Goal: Transaction & Acquisition: Purchase product/service

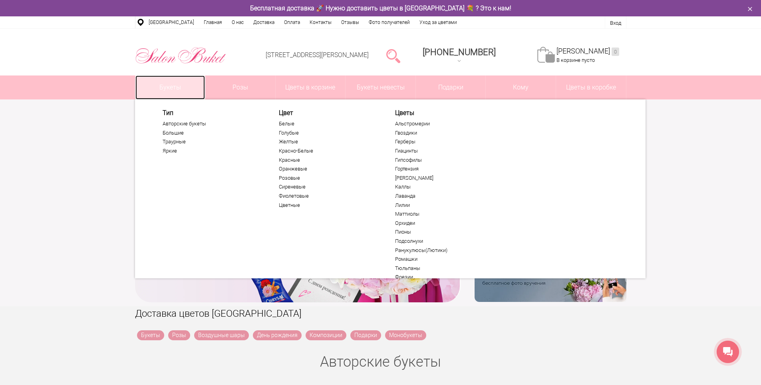
click at [177, 87] on link "Букеты" at bounding box center [170, 87] width 70 height 24
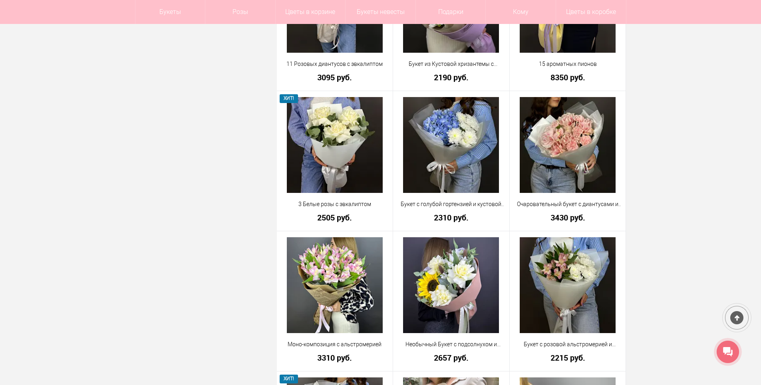
scroll to position [1238, 0]
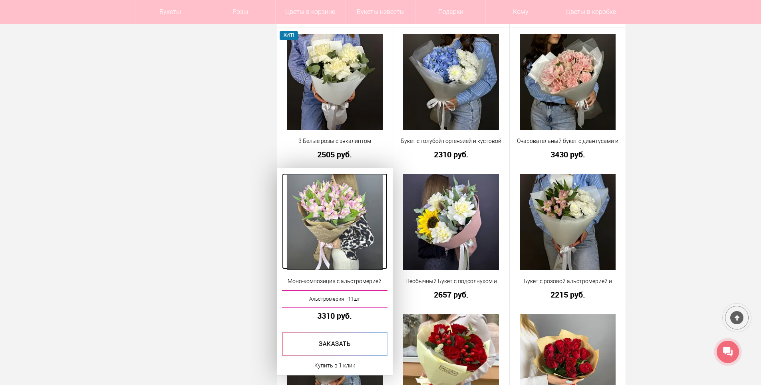
click at [339, 192] on img at bounding box center [335, 222] width 96 height 96
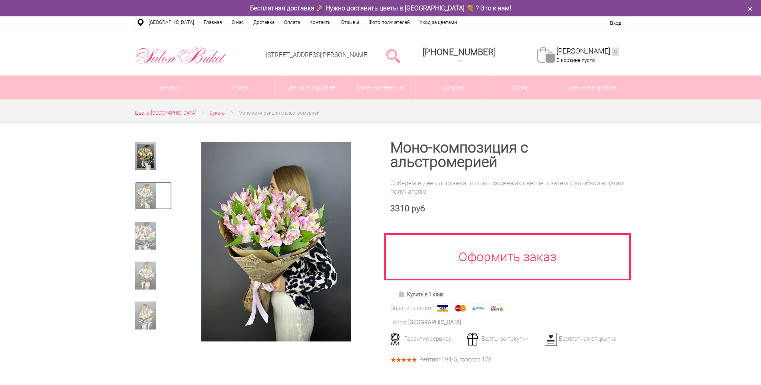
click at [153, 203] on img at bounding box center [145, 196] width 21 height 28
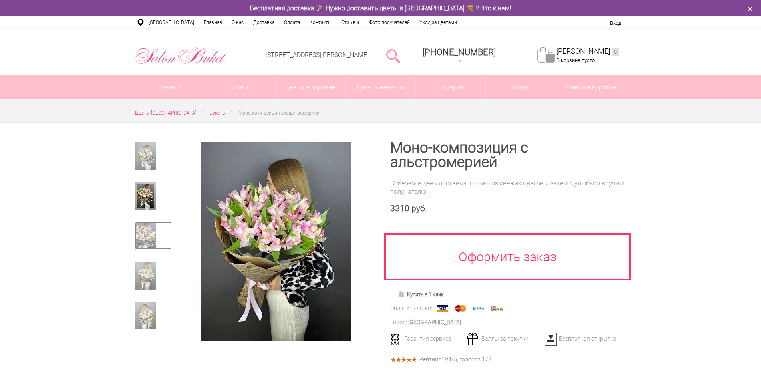
click at [146, 230] on img at bounding box center [145, 236] width 21 height 28
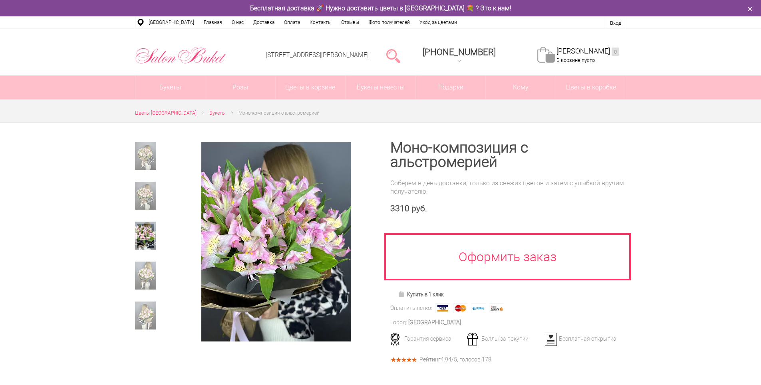
click at [144, 252] on div at bounding box center [153, 239] width 37 height 34
drag, startPoint x: 139, startPoint y: 191, endPoint x: 203, endPoint y: 197, distance: 64.6
click at [139, 192] on img at bounding box center [145, 196] width 21 height 28
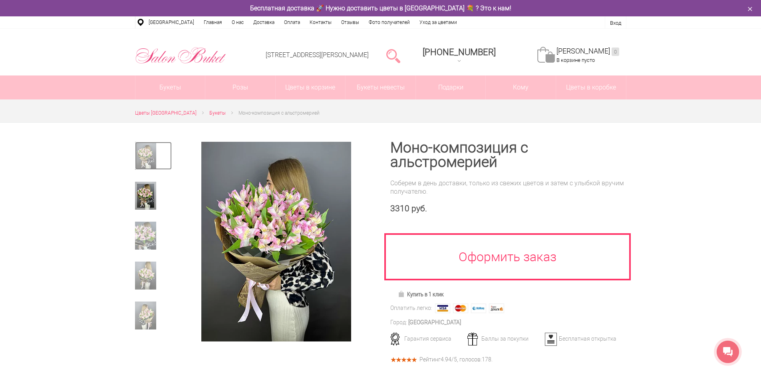
click at [153, 161] on img at bounding box center [145, 156] width 21 height 28
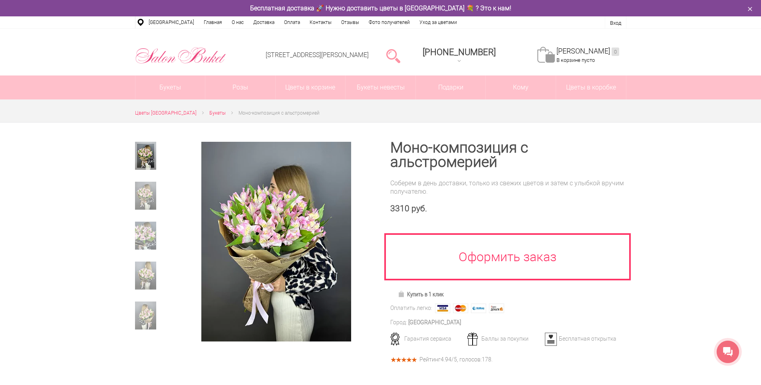
click at [699, 197] on div at bounding box center [380, 320] width 761 height 396
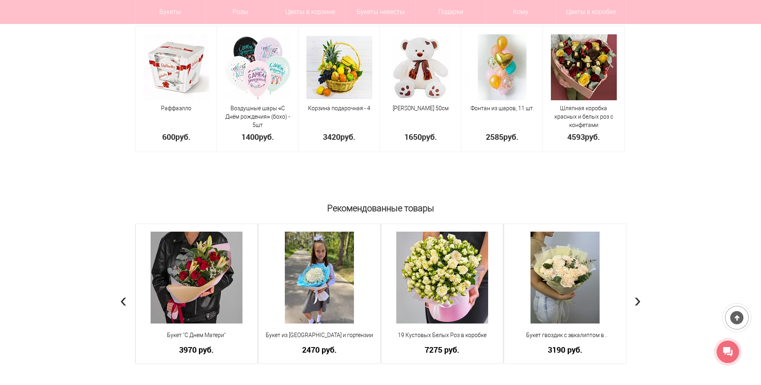
scroll to position [559, 0]
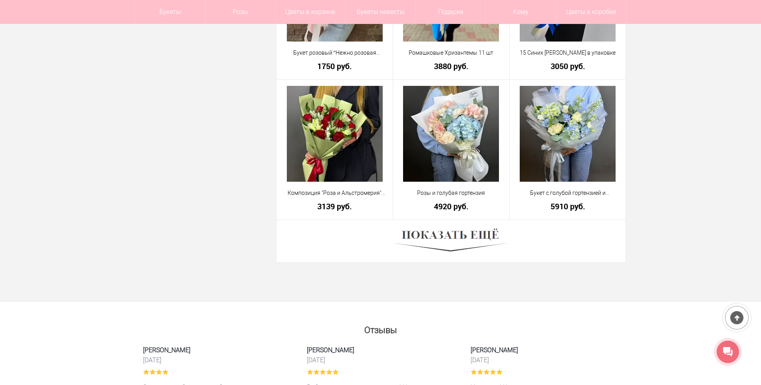
scroll to position [2236, 0]
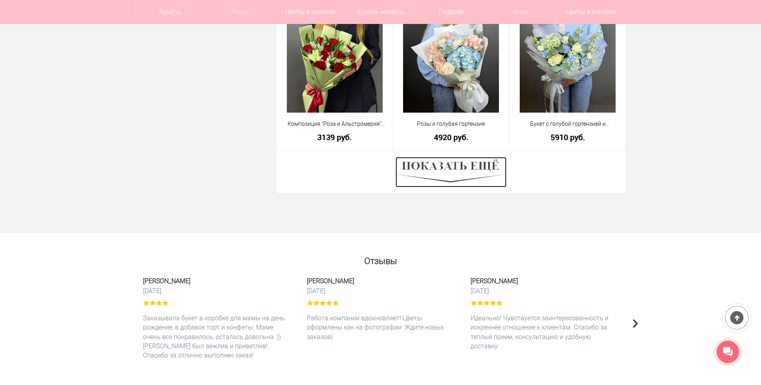
click at [472, 175] on img at bounding box center [450, 172] width 111 height 30
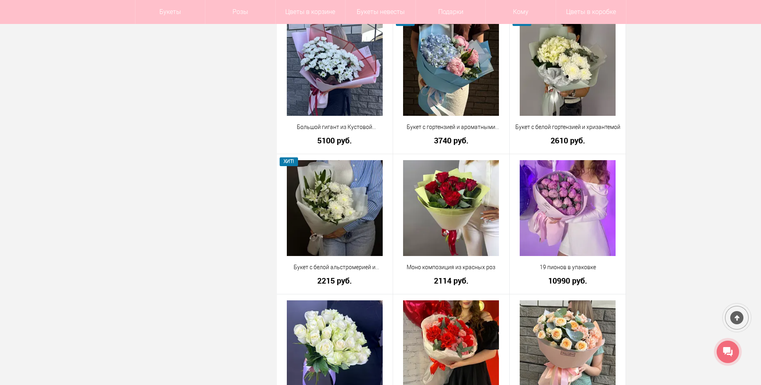
scroll to position [3514, 0]
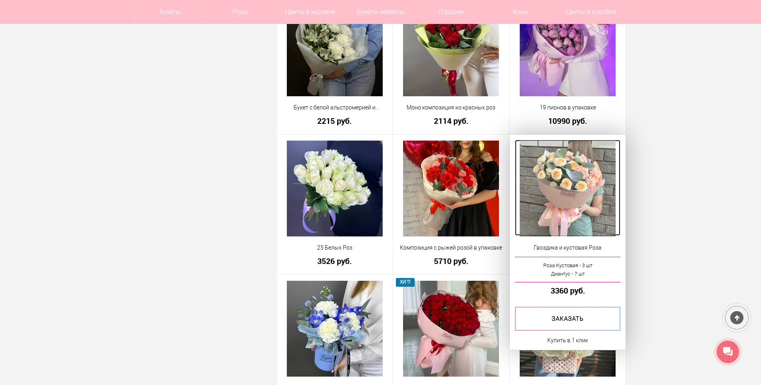
click at [558, 186] on img at bounding box center [568, 189] width 96 height 96
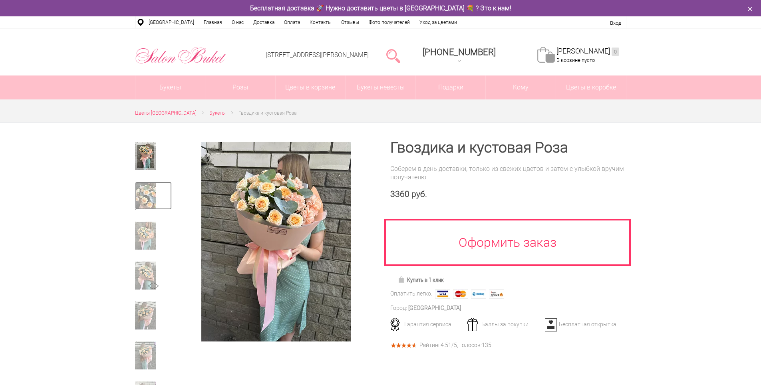
click at [143, 200] on img at bounding box center [145, 196] width 21 height 28
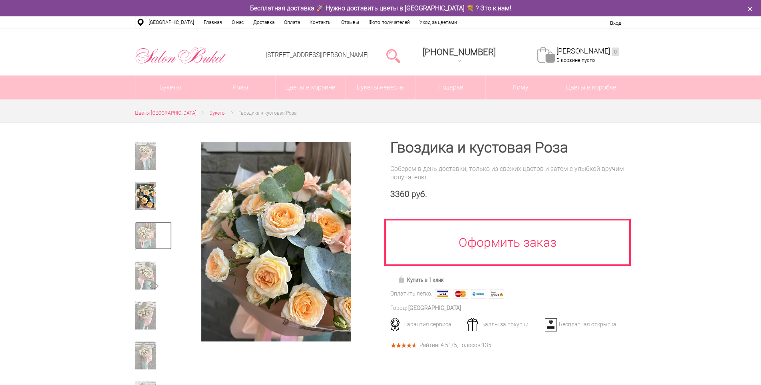
click at [146, 230] on img at bounding box center [145, 236] width 21 height 28
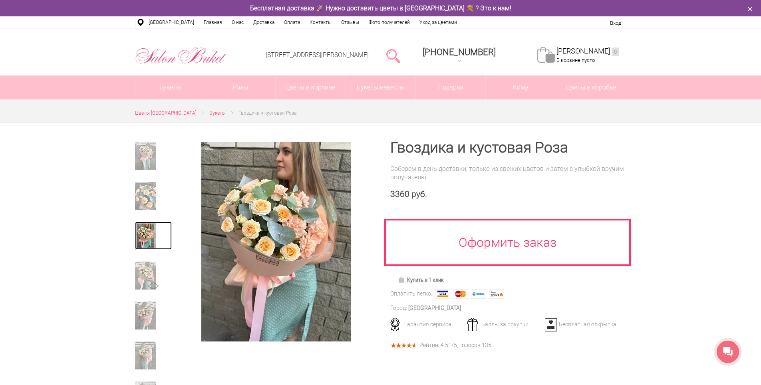
click at [146, 242] on img at bounding box center [145, 236] width 21 height 28
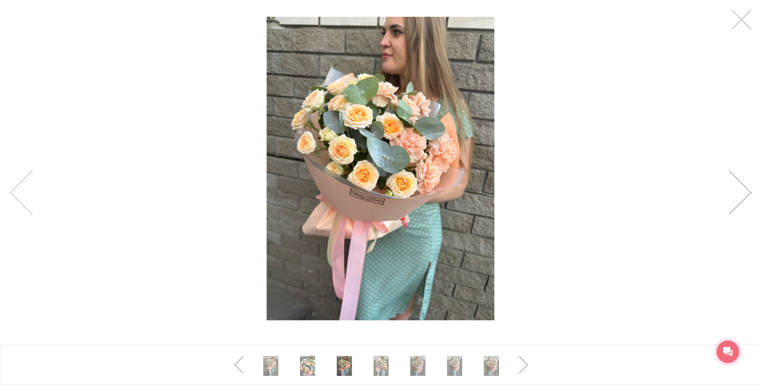
click at [739, 185] on link at bounding box center [739, 193] width 23 height 44
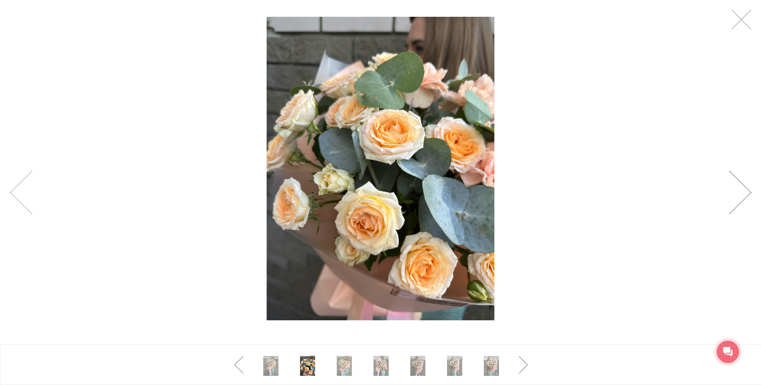
click at [739, 185] on link at bounding box center [739, 193] width 23 height 44
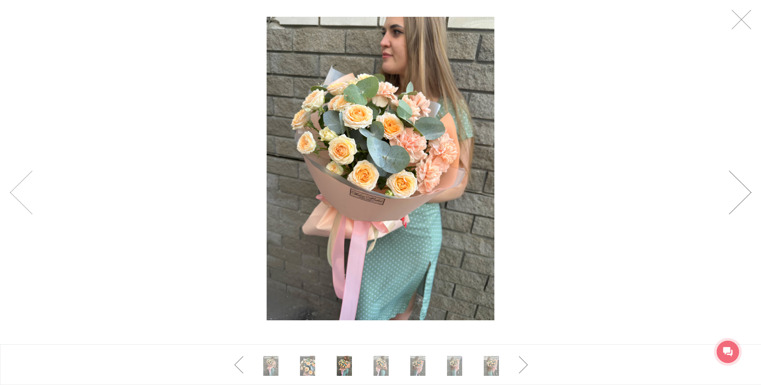
click at [741, 192] on link at bounding box center [739, 193] width 23 height 44
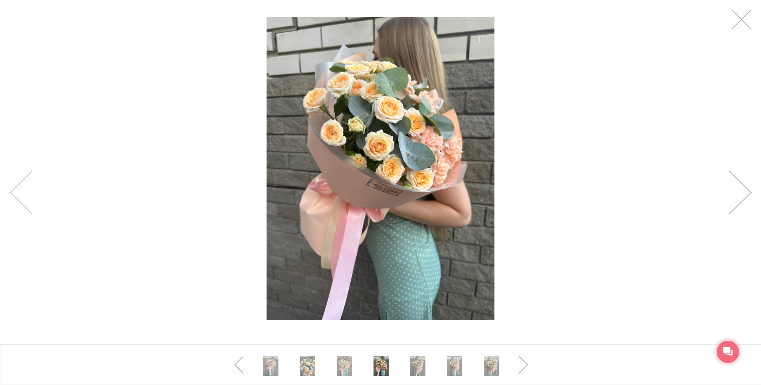
click at [741, 192] on link at bounding box center [739, 193] width 23 height 44
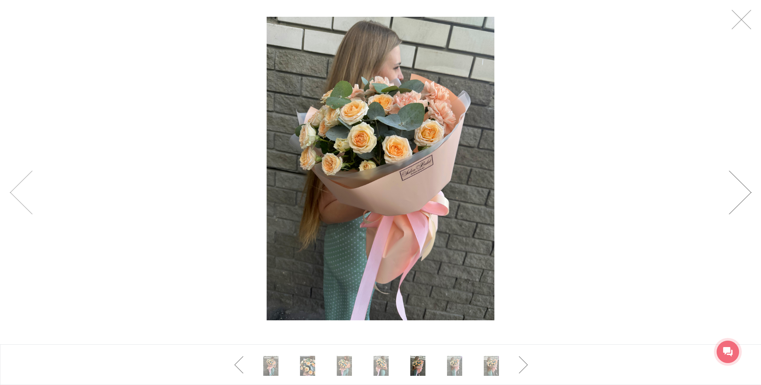
click at [741, 192] on link at bounding box center [739, 193] width 23 height 44
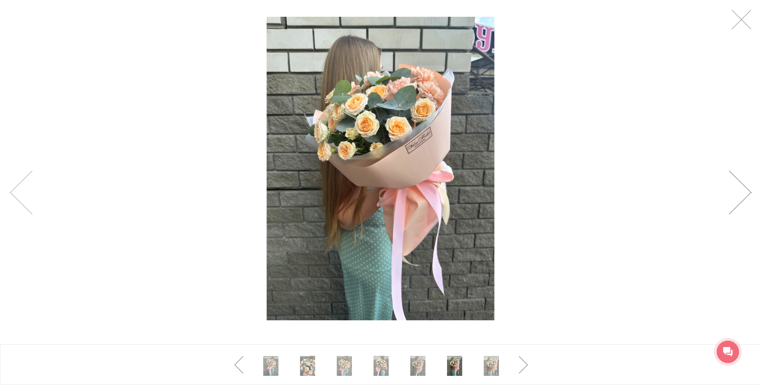
click at [741, 192] on link at bounding box center [739, 193] width 23 height 44
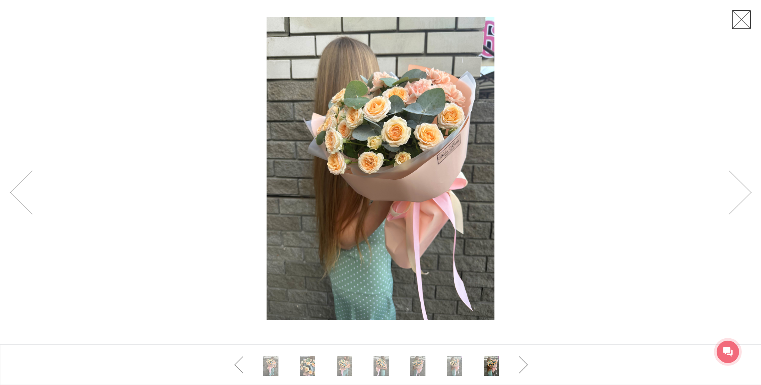
click at [742, 22] on link at bounding box center [741, 20] width 20 height 20
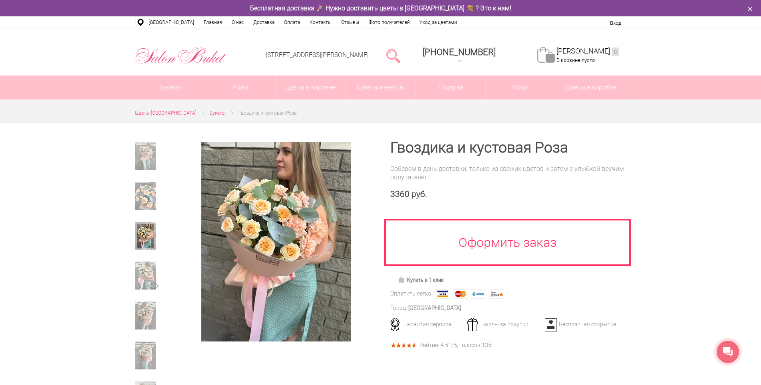
click at [671, 162] on div at bounding box center [380, 353] width 761 height 463
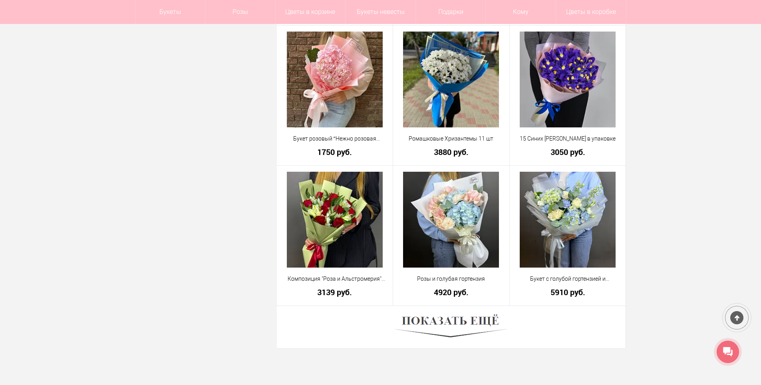
scroll to position [2157, 0]
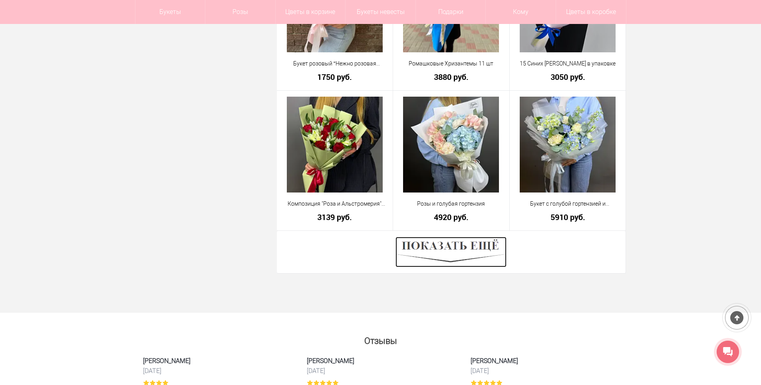
click at [466, 255] on img at bounding box center [450, 252] width 111 height 30
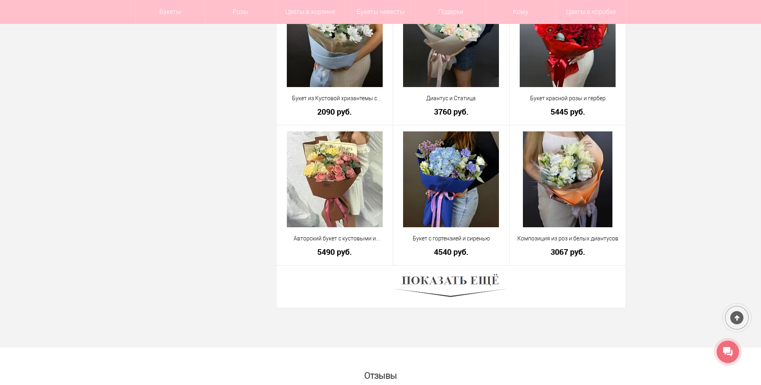
scroll to position [4433, 0]
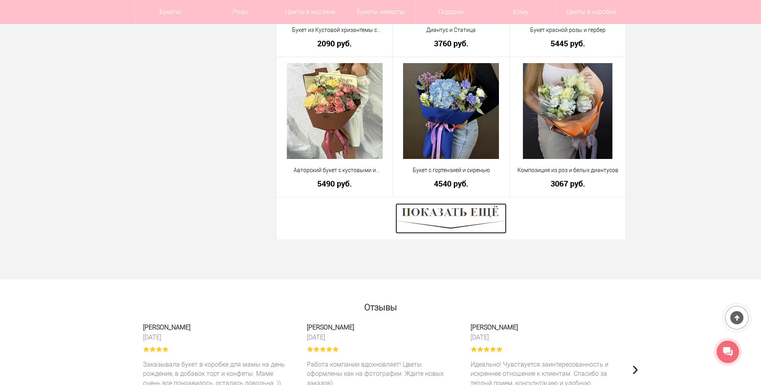
click at [458, 213] on img at bounding box center [450, 218] width 111 height 30
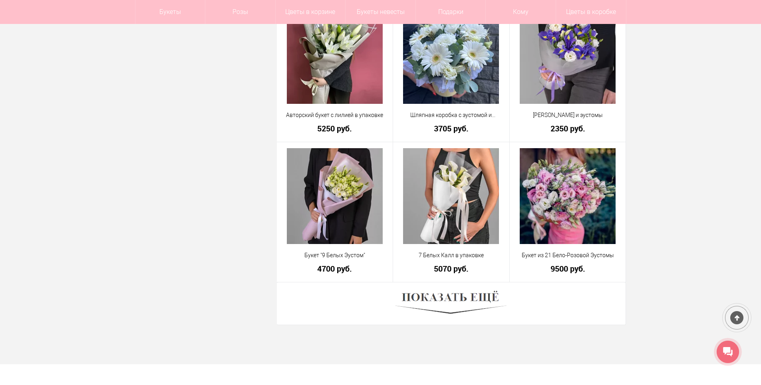
scroll to position [6630, 0]
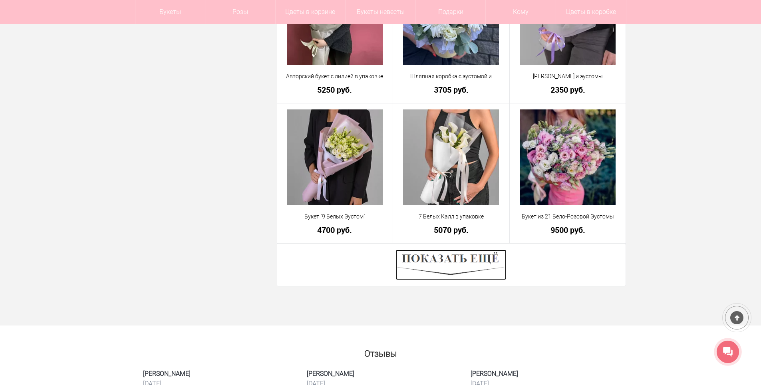
click at [460, 266] on img at bounding box center [450, 265] width 111 height 30
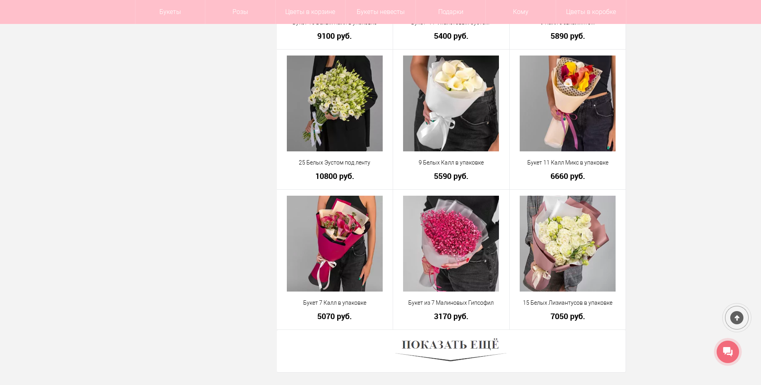
scroll to position [8826, 0]
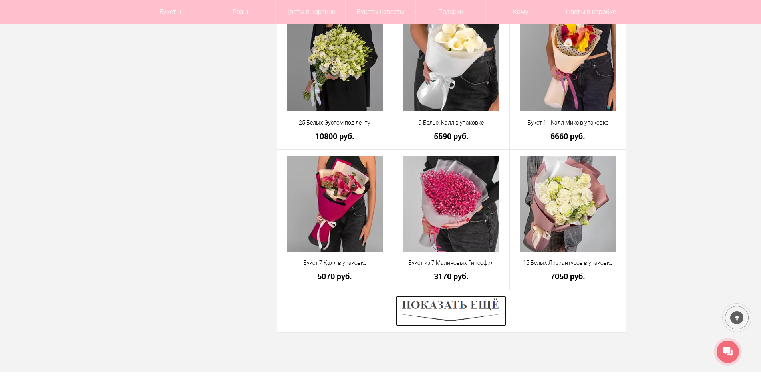
click at [450, 303] on img at bounding box center [450, 311] width 111 height 30
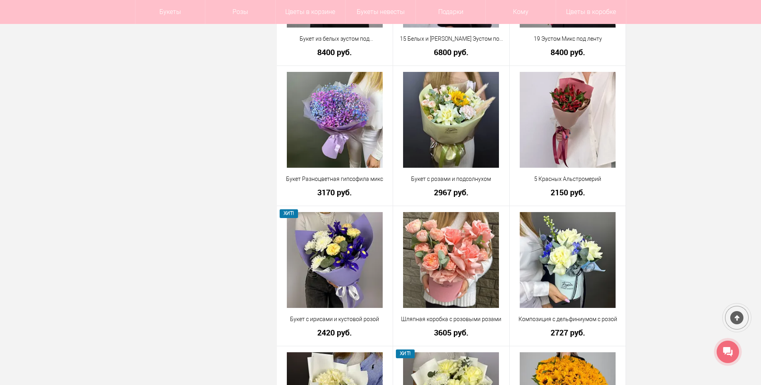
scroll to position [9625, 0]
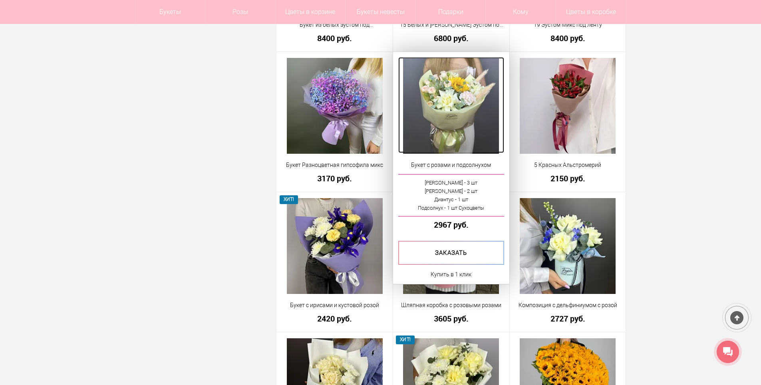
click at [436, 87] on img at bounding box center [451, 106] width 96 height 96
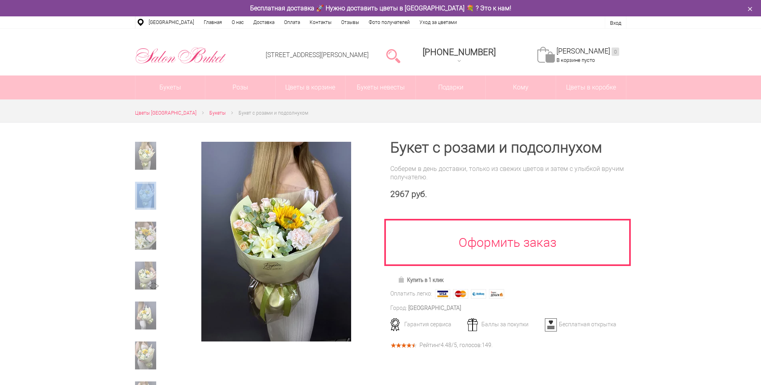
click at [145, 219] on div at bounding box center [153, 282] width 37 height 280
click at [147, 232] on img at bounding box center [145, 236] width 21 height 28
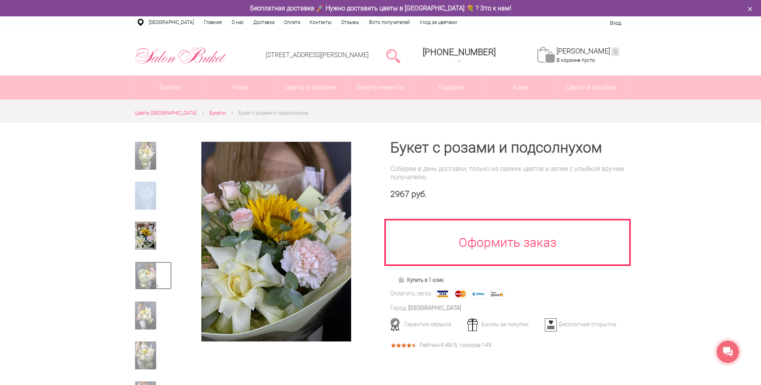
click at [146, 271] on img at bounding box center [145, 276] width 21 height 28
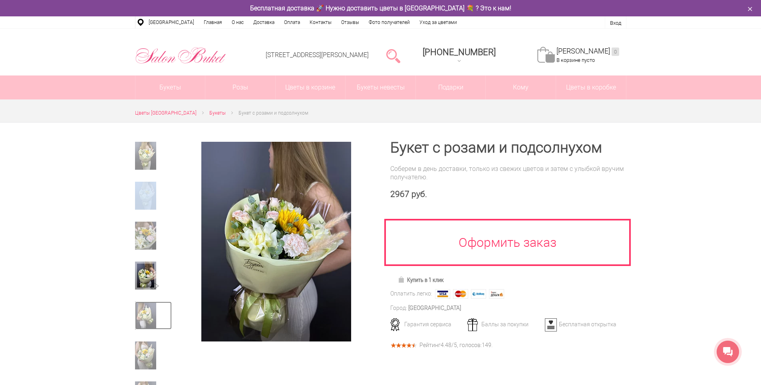
click at [143, 325] on img at bounding box center [145, 316] width 21 height 28
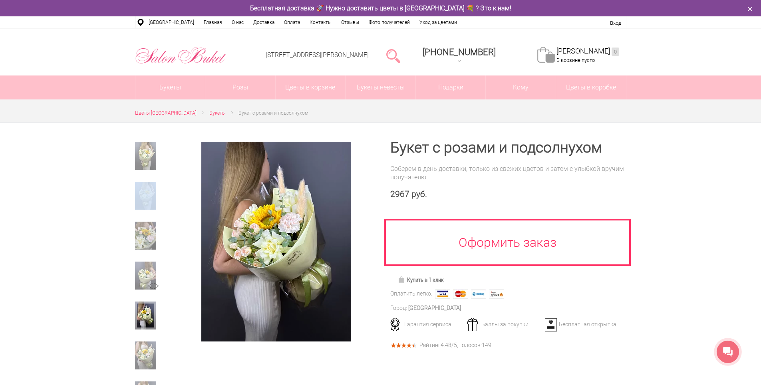
click at [717, 197] on div at bounding box center [380, 366] width 761 height 488
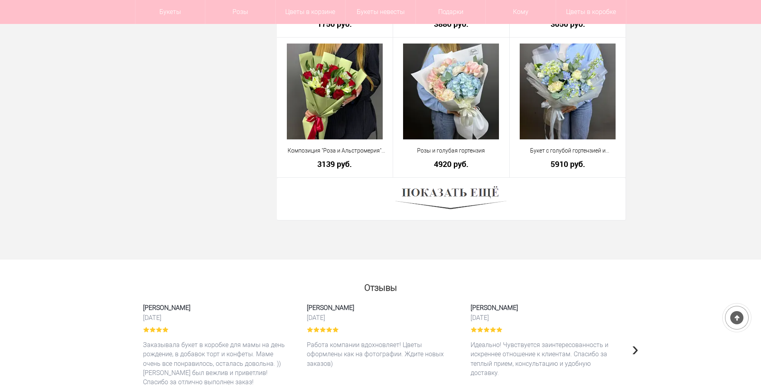
scroll to position [2170, 0]
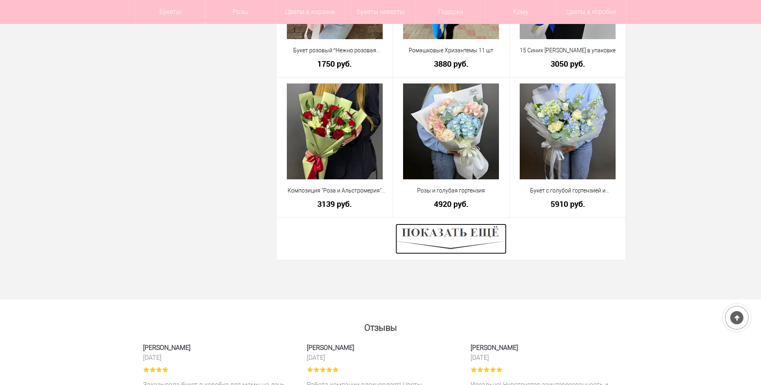
click at [469, 232] on img at bounding box center [450, 239] width 111 height 30
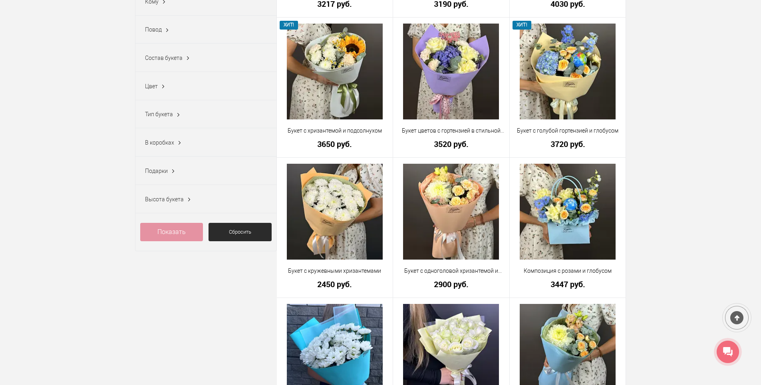
scroll to position [0, 0]
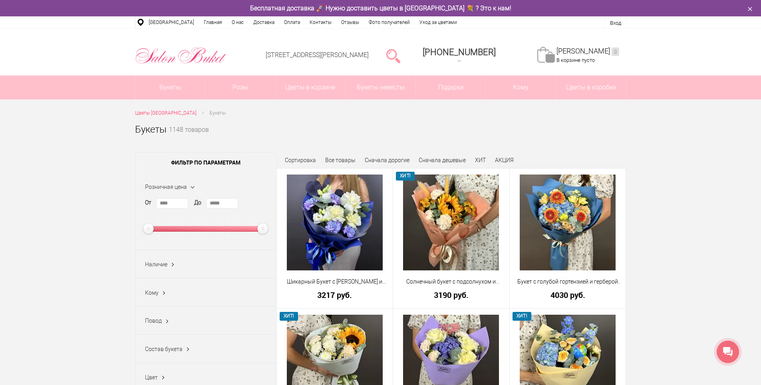
click at [729, 349] on icon at bounding box center [728, 352] width 10 height 10
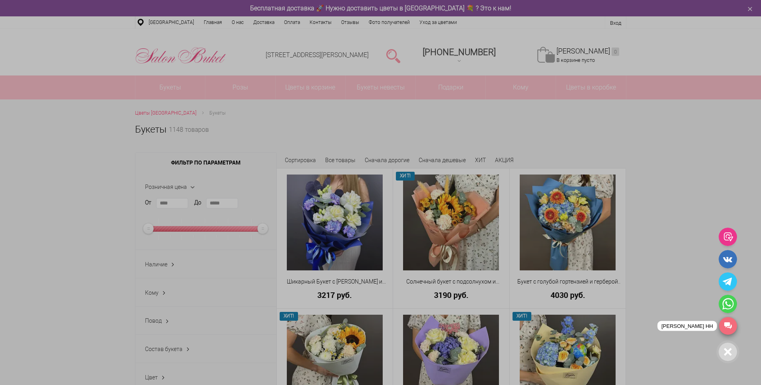
click at [727, 323] on link "[PERSON_NAME] НН" at bounding box center [728, 326] width 18 height 18
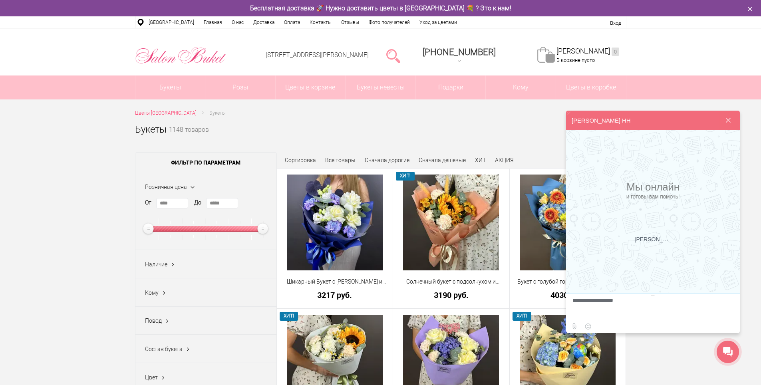
click at [625, 308] on textarea at bounding box center [651, 309] width 159 height 22
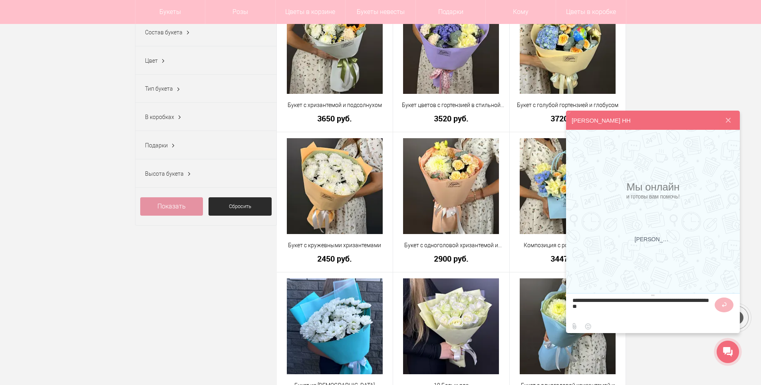
scroll to position [337, 0]
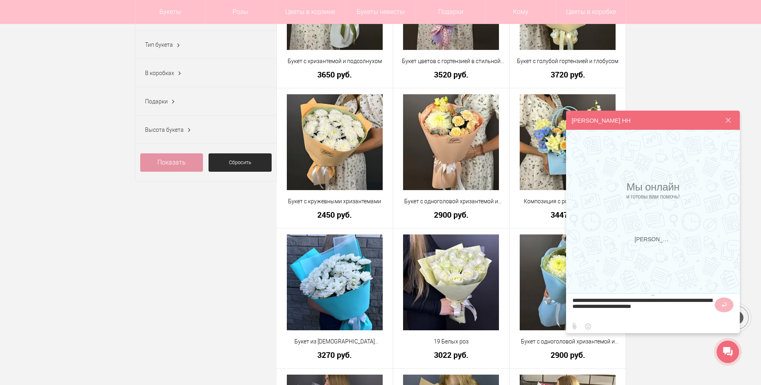
click at [581, 313] on textarea at bounding box center [642, 309] width 140 height 22
click at [586, 313] on textarea at bounding box center [642, 309] width 140 height 22
click at [588, 313] on textarea at bounding box center [642, 309] width 140 height 22
click at [625, 312] on textarea at bounding box center [642, 309] width 140 height 22
click at [577, 226] on div "Форма заказа на доставку цветов Имя заказчика * Поле обязательно для заполнения…" at bounding box center [653, 211] width 174 height 163
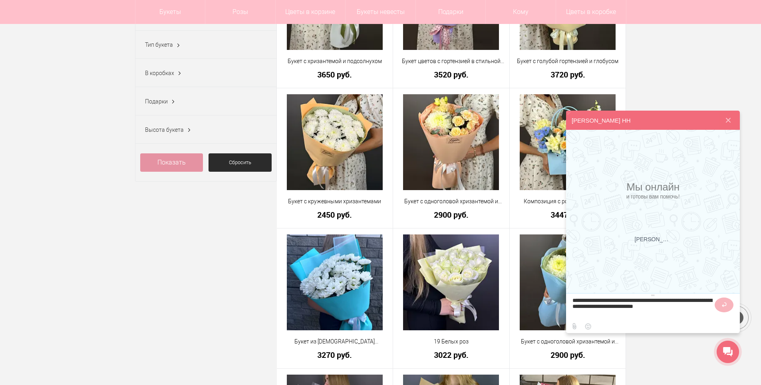
click at [621, 315] on textarea at bounding box center [642, 309] width 140 height 22
type textarea "**********"
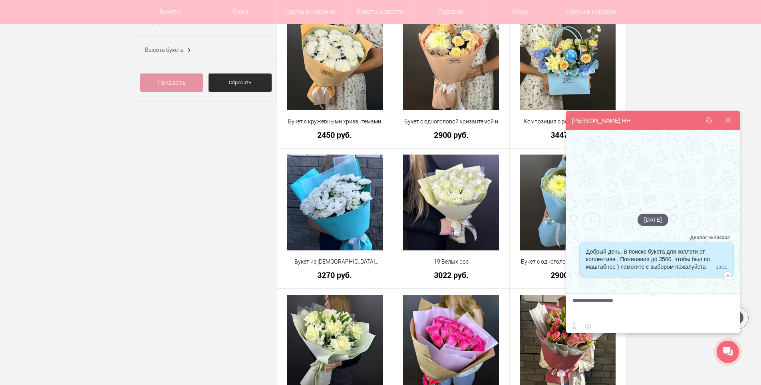
scroll to position [456, 0]
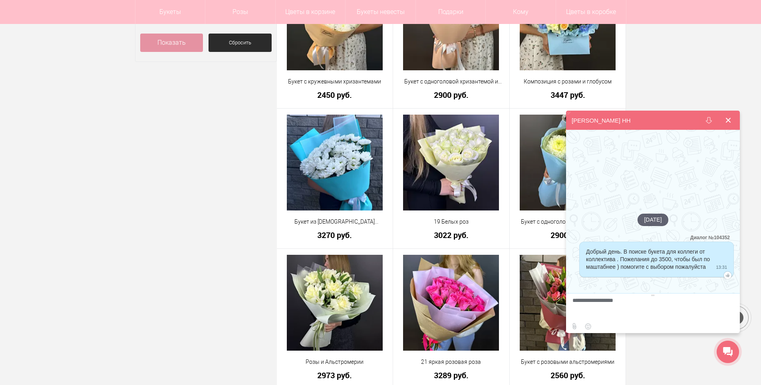
click at [732, 121] on button at bounding box center [727, 120] width 19 height 19
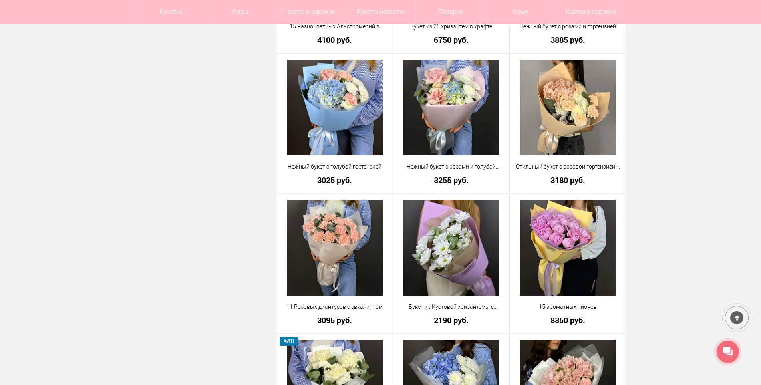
scroll to position [936, 0]
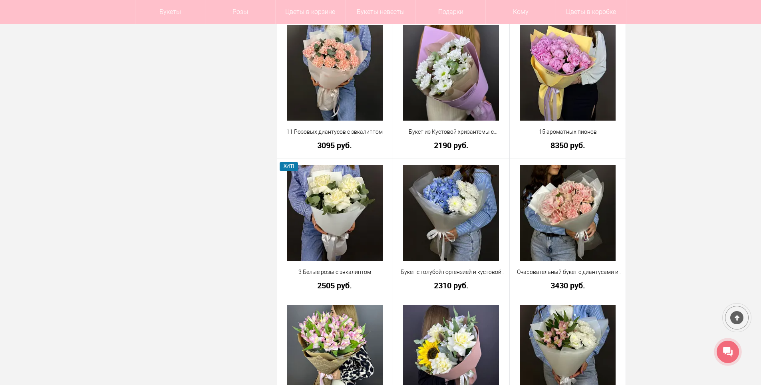
scroll to position [1135, 0]
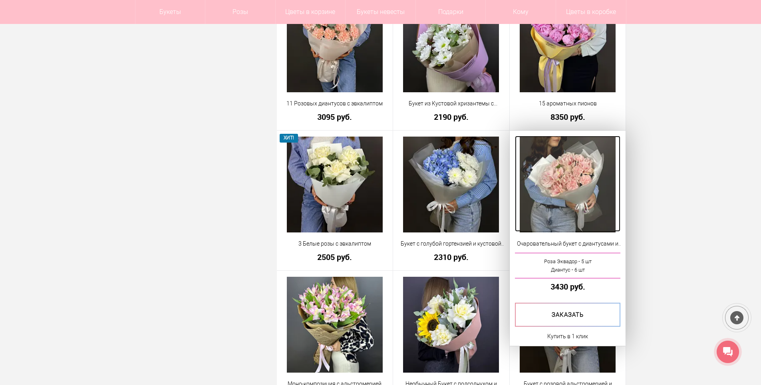
click at [562, 153] on img at bounding box center [568, 185] width 96 height 96
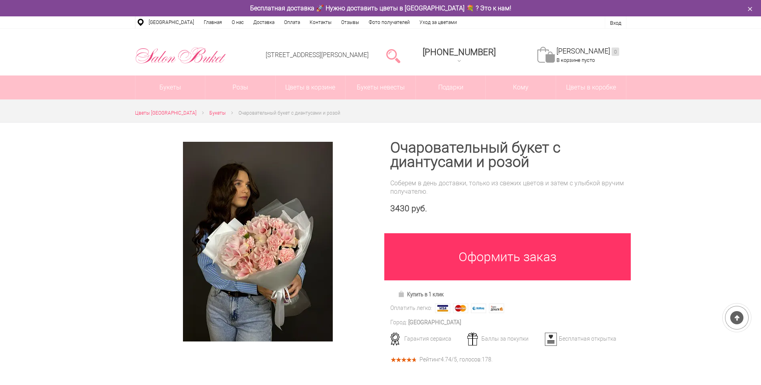
scroll to position [120, 0]
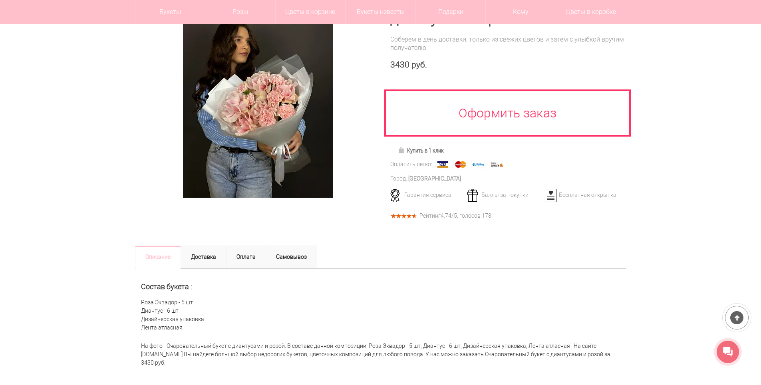
click at [681, 221] on div at bounding box center [380, 184] width 761 height 413
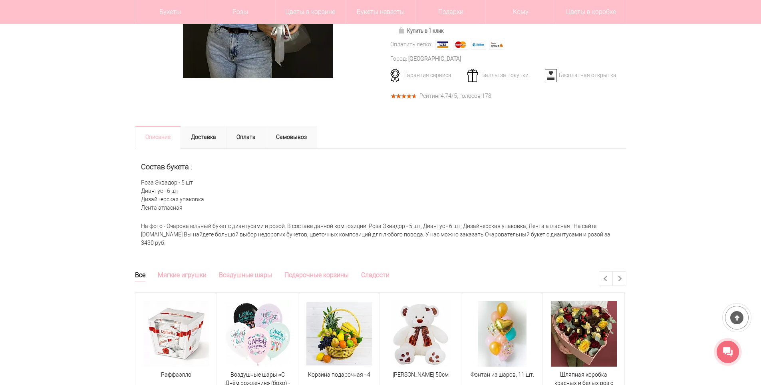
scroll to position [80, 0]
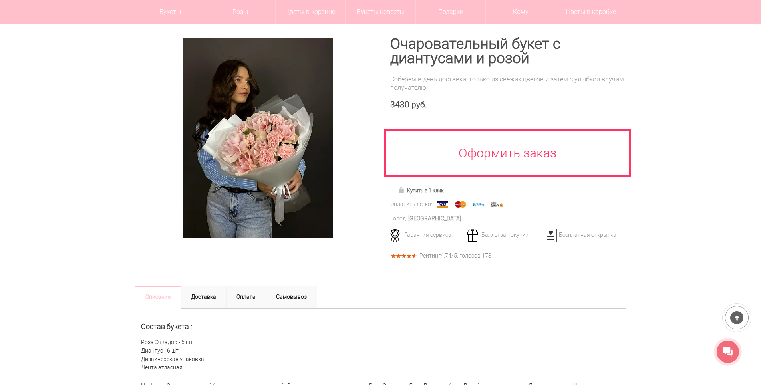
click at [700, 64] on div at bounding box center [380, 224] width 761 height 413
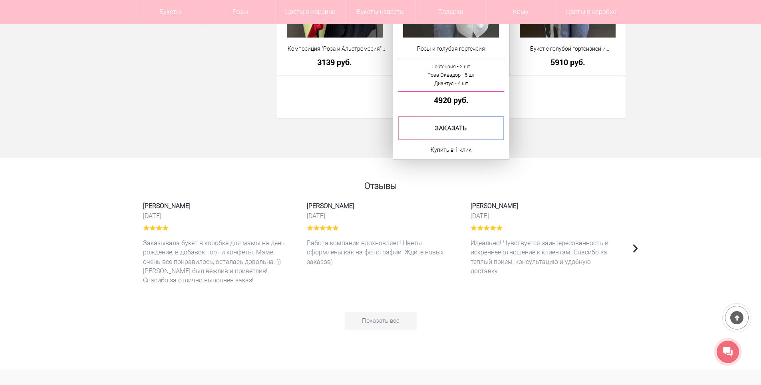
scroll to position [2198, 0]
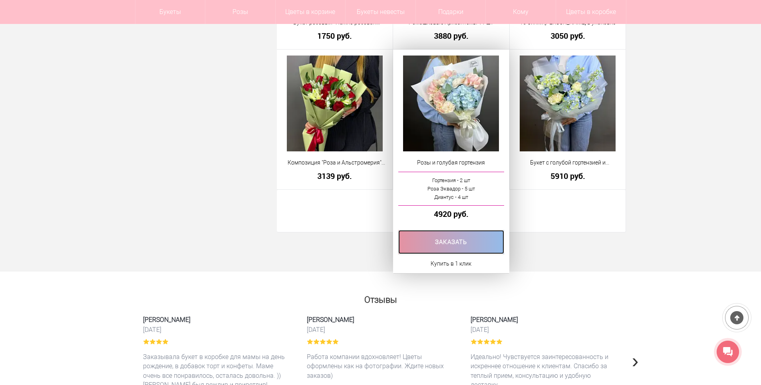
click at [470, 241] on link at bounding box center [451, 242] width 106 height 24
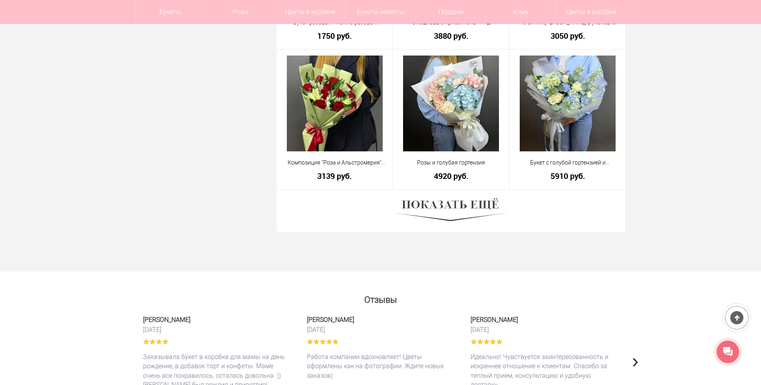
scroll to position [1709, 0]
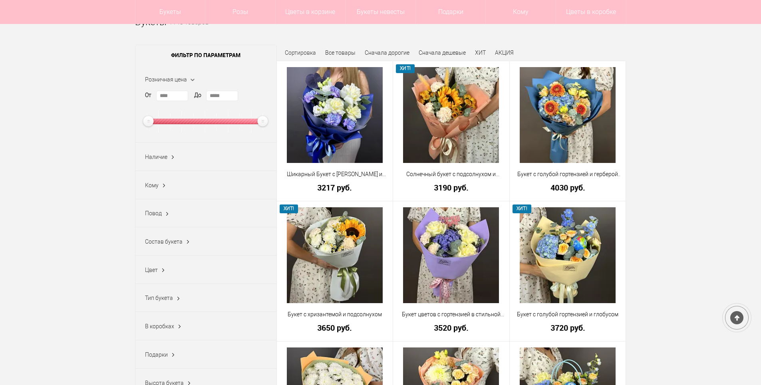
scroll to position [5, 0]
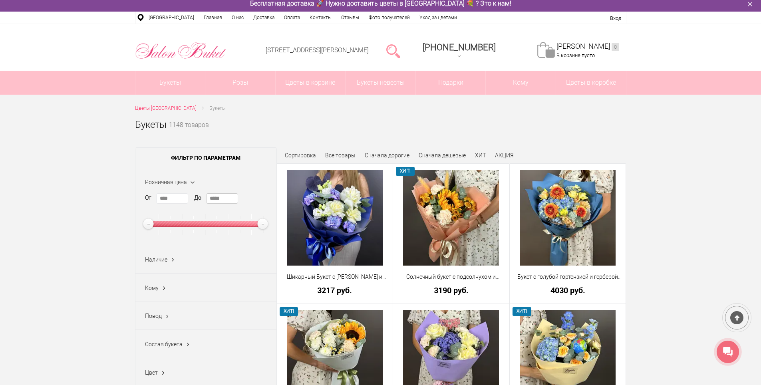
click at [219, 199] on input "*****" at bounding box center [222, 198] width 32 height 10
drag, startPoint x: 223, startPoint y: 199, endPoint x: 174, endPoint y: 198, distance: 49.5
click at [174, 198] on div "От **** До *****" at bounding box center [206, 214] width 122 height 42
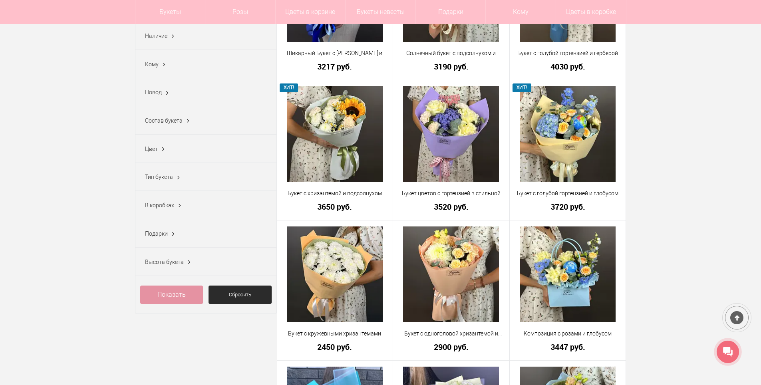
scroll to position [284, 0]
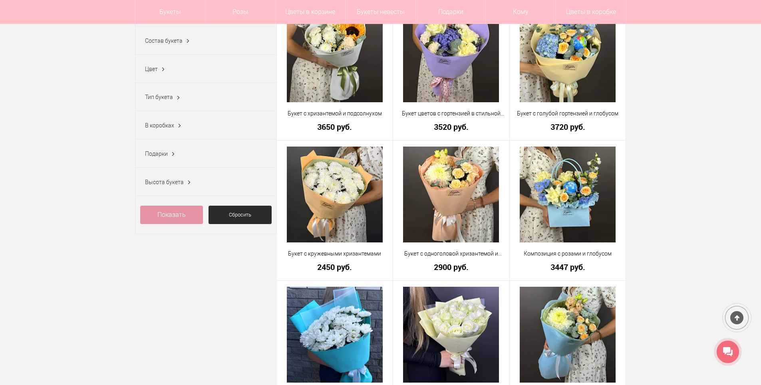
type input "****"
click at [178, 222] on link "Показать" at bounding box center [171, 215] width 63 height 18
click at [161, 222] on link "Показать (410)" at bounding box center [171, 215] width 63 height 18
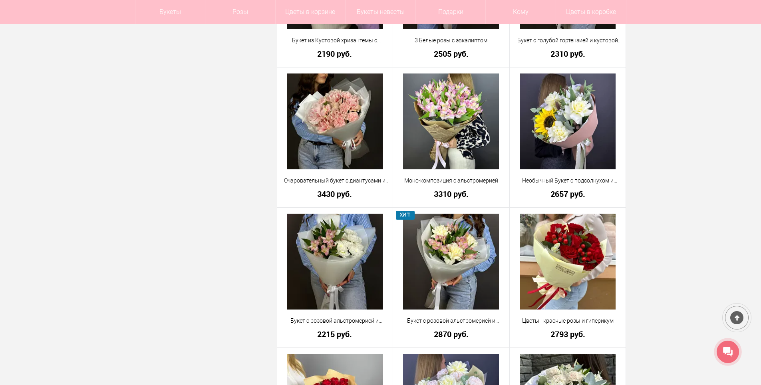
scroll to position [919, 0]
click at [735, 354] on div at bounding box center [727, 352] width 22 height 22
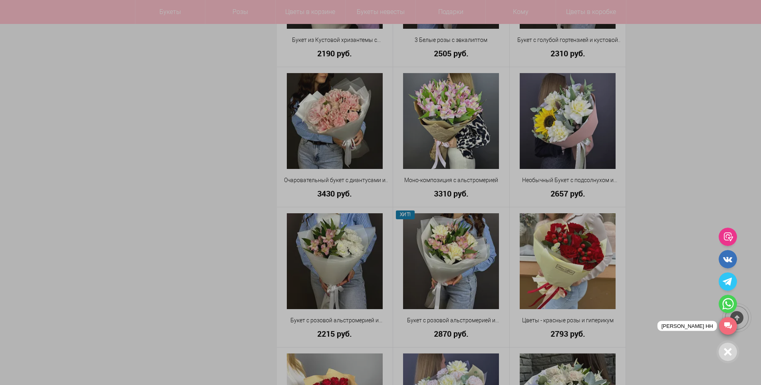
click at [728, 326] on link "[PERSON_NAME] НН" at bounding box center [728, 326] width 18 height 18
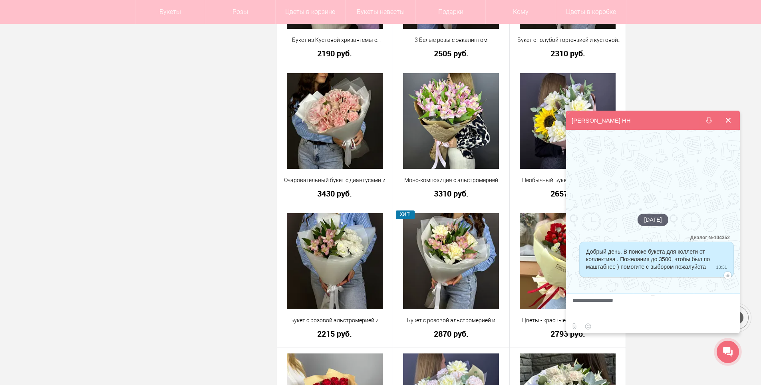
click at [734, 120] on button at bounding box center [727, 120] width 19 height 19
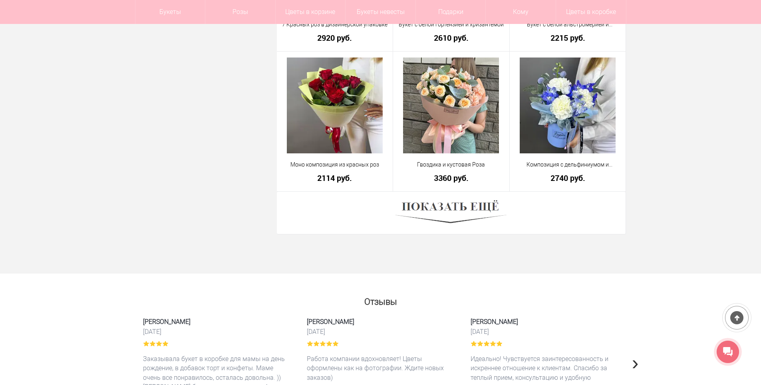
scroll to position [2197, 0]
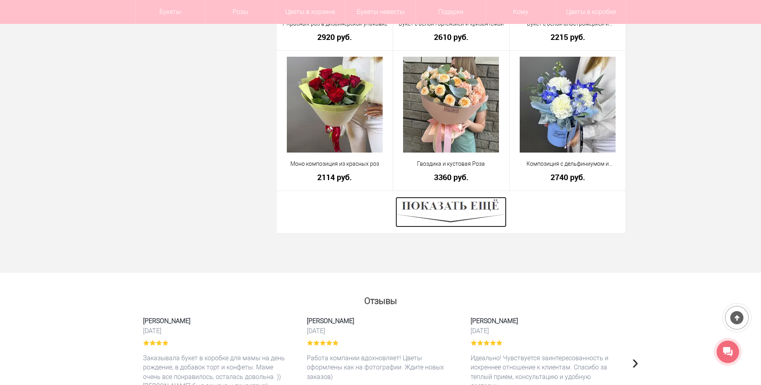
click at [479, 206] on img at bounding box center [450, 212] width 111 height 30
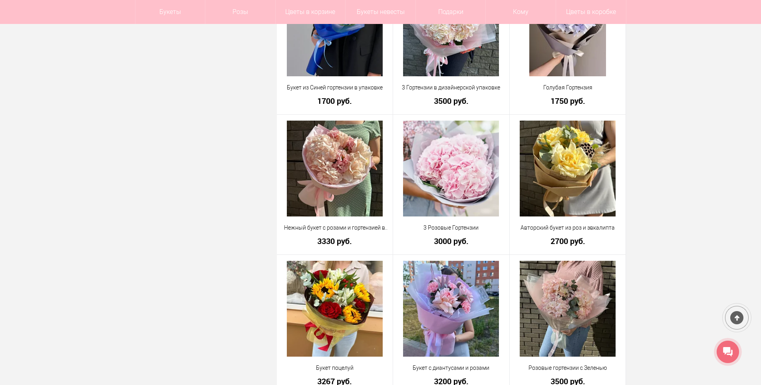
scroll to position [2836, 0]
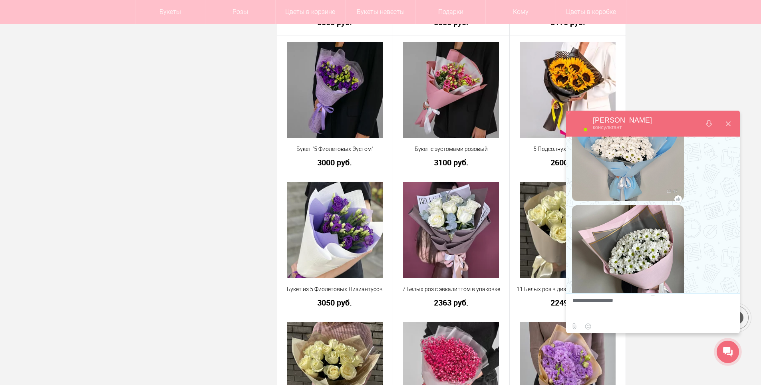
scroll to position [365, 0]
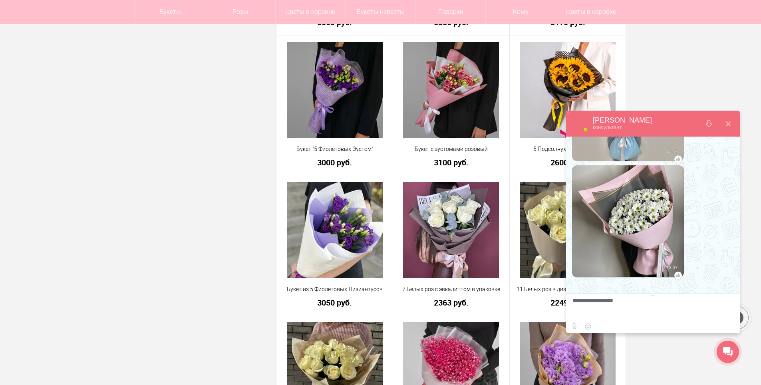
click at [639, 218] on img at bounding box center [628, 221] width 112 height 149
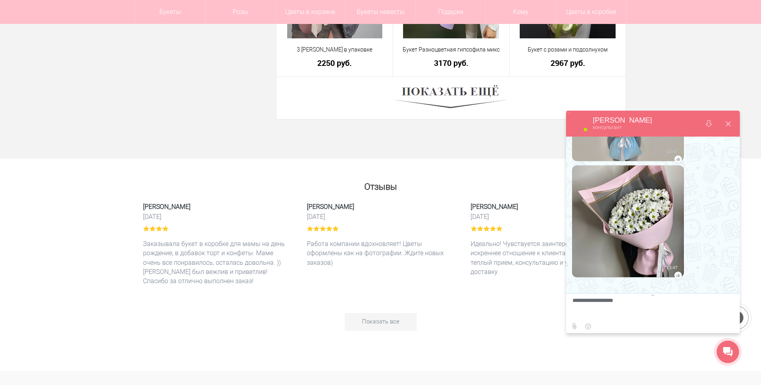
scroll to position [4553, 0]
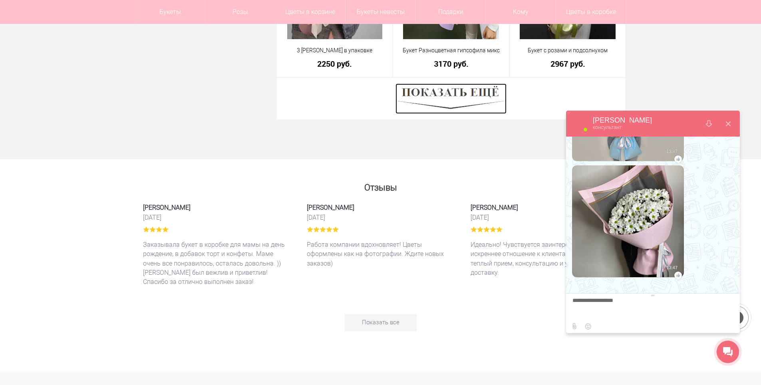
click at [471, 97] on img at bounding box center [450, 98] width 111 height 30
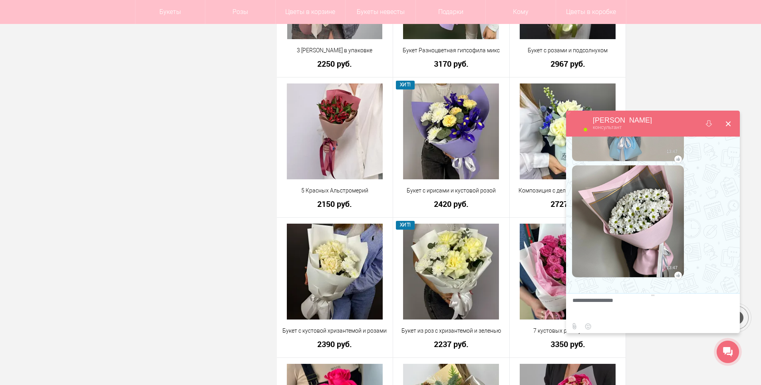
click at [732, 123] on button at bounding box center [727, 123] width 19 height 19
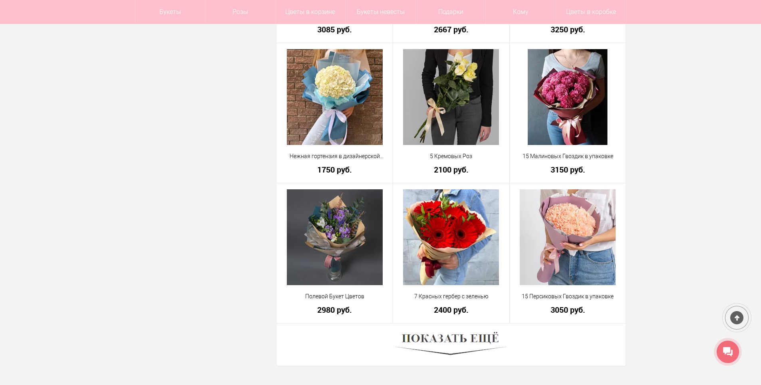
scroll to position [6709, 0]
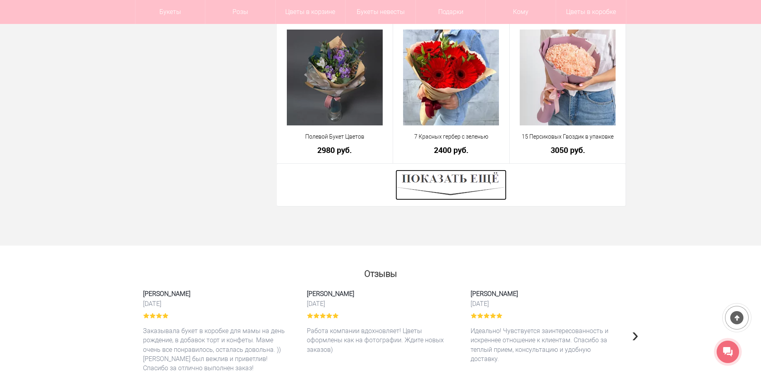
click at [459, 180] on img at bounding box center [450, 185] width 111 height 30
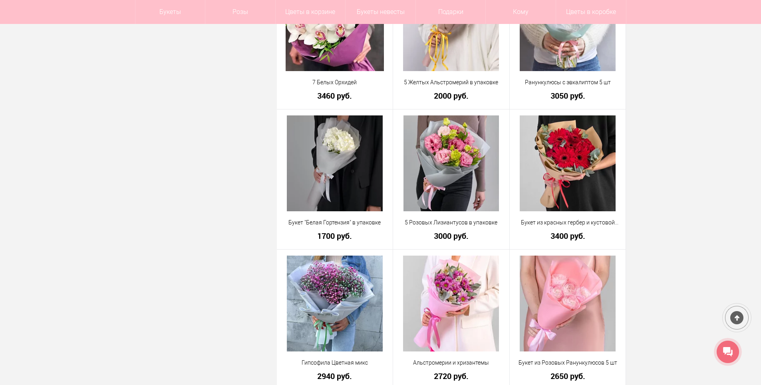
scroll to position [8387, 0]
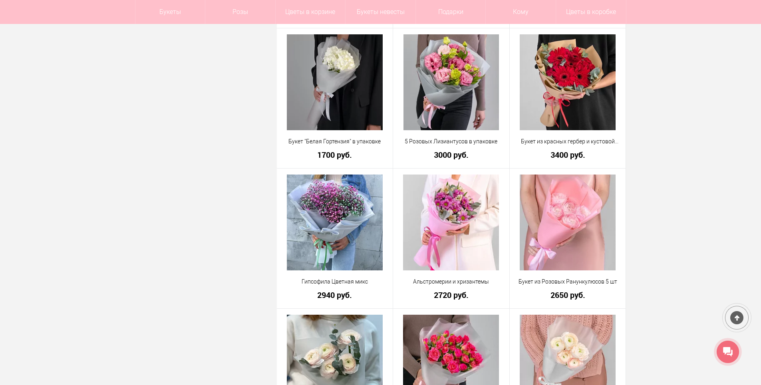
click at [726, 354] on icon at bounding box center [728, 352] width 10 height 10
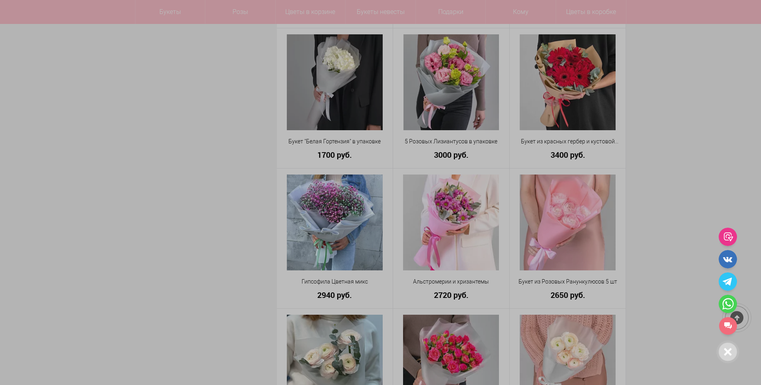
drag, startPoint x: 732, startPoint y: 324, endPoint x: 665, endPoint y: 228, distance: 117.1
click at [732, 325] on link "[PERSON_NAME] НН" at bounding box center [728, 326] width 18 height 18
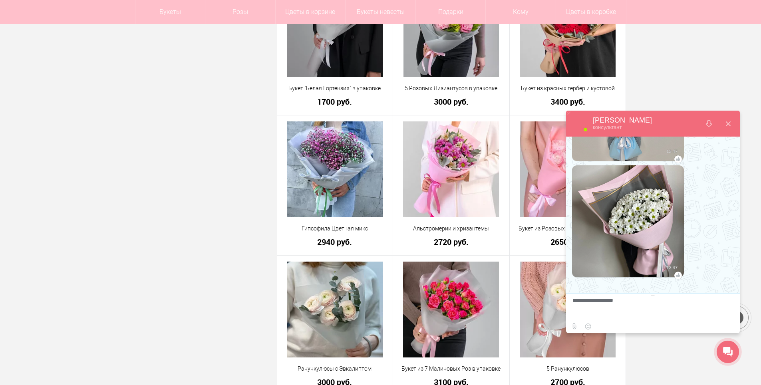
scroll to position [8507, 0]
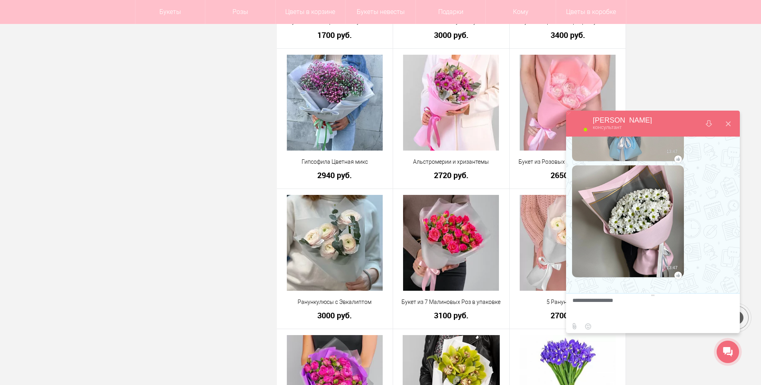
drag, startPoint x: 732, startPoint y: 124, endPoint x: 724, endPoint y: 122, distance: 8.1
click at [732, 123] on button at bounding box center [727, 123] width 19 height 19
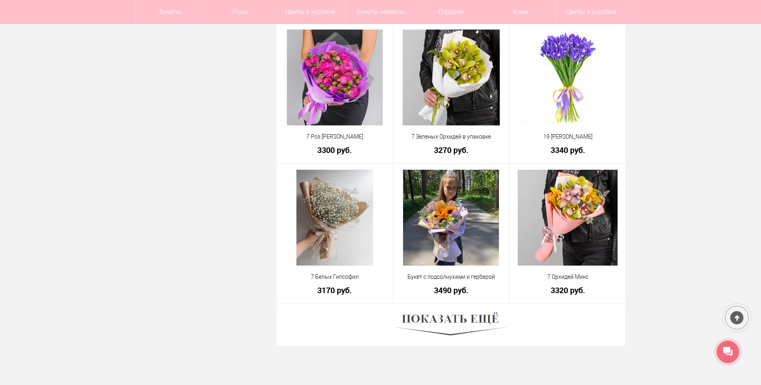
scroll to position [8826, 0]
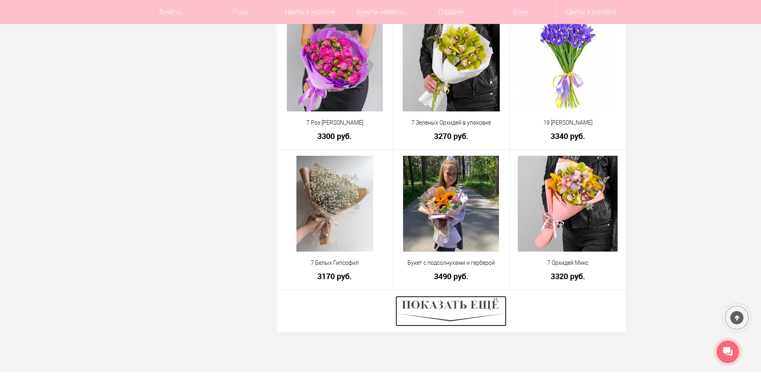
click at [460, 305] on img at bounding box center [450, 311] width 111 height 30
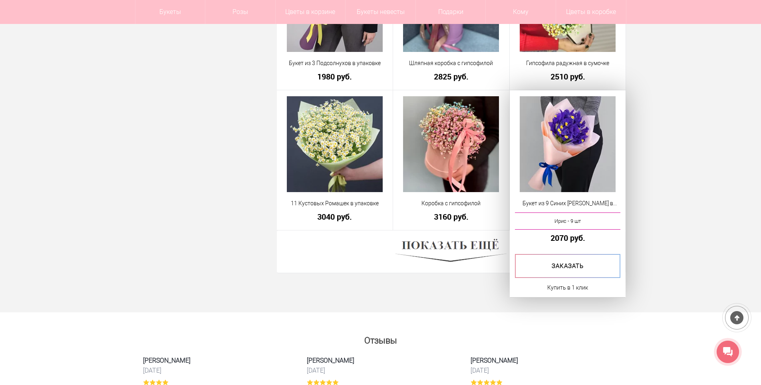
scroll to position [11143, 0]
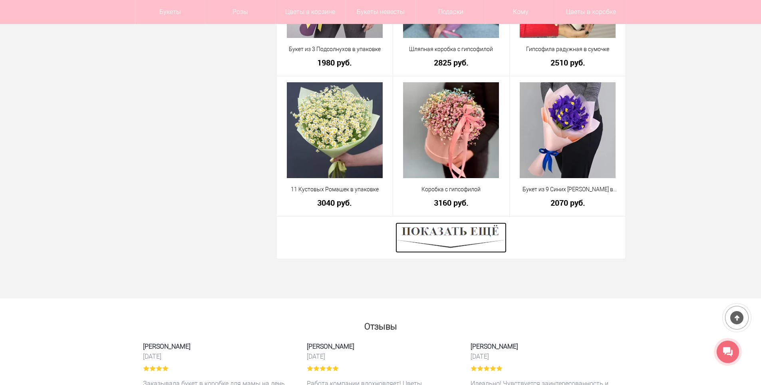
click at [451, 234] on img at bounding box center [450, 237] width 111 height 30
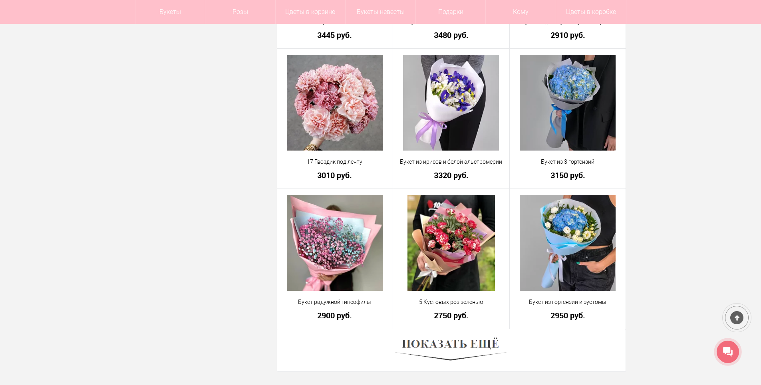
scroll to position [13339, 0]
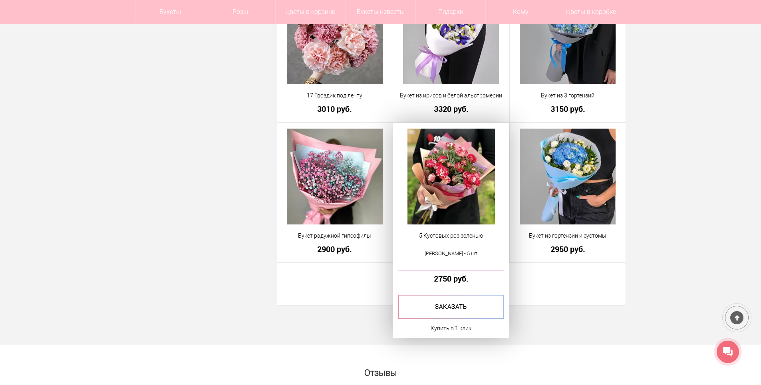
click at [434, 285] on div "5 Кустовых роз зеленью Роза Кустовая - 5 шт 2750 руб. Купить в 1 клик" at bounding box center [451, 231] width 116 height 216
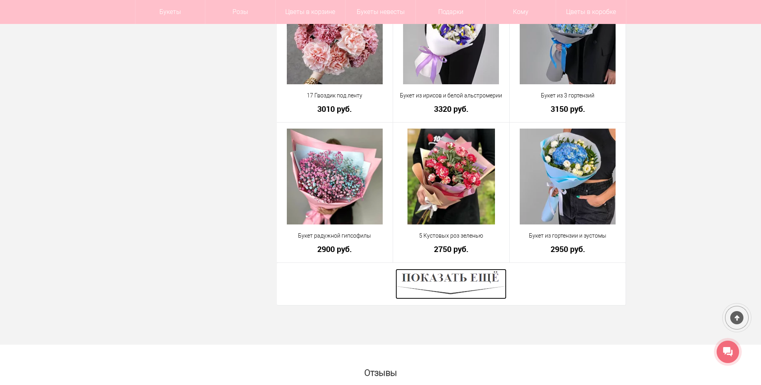
click at [468, 283] on img at bounding box center [450, 284] width 111 height 30
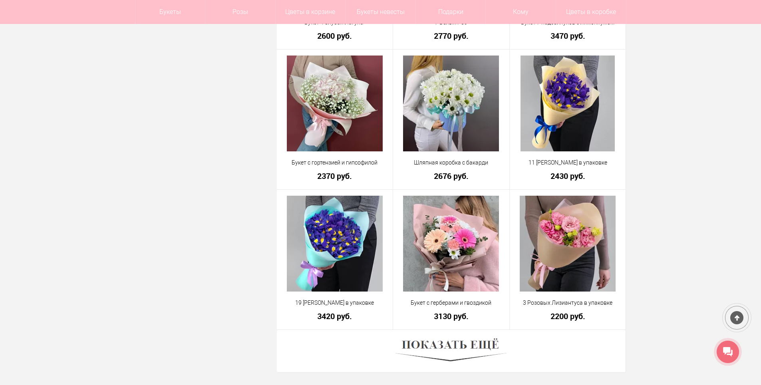
scroll to position [15615, 0]
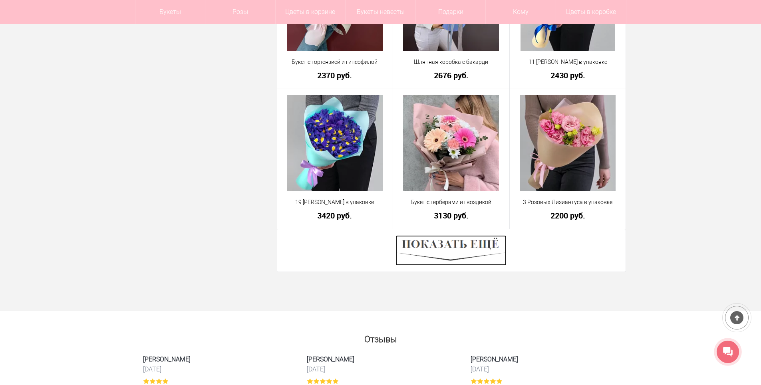
click at [463, 241] on img at bounding box center [450, 250] width 111 height 30
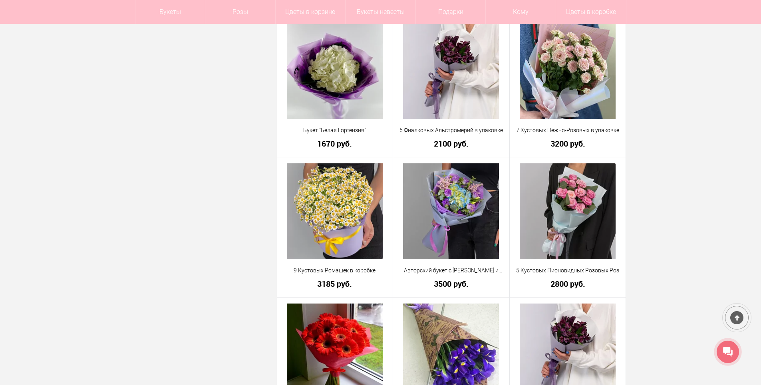
scroll to position [16614, 0]
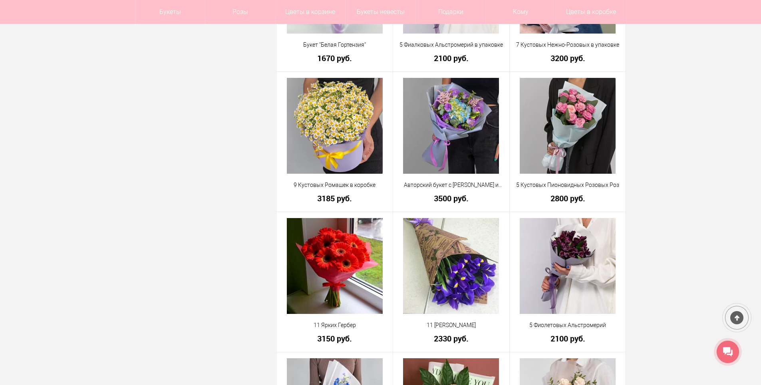
click at [731, 351] on icon at bounding box center [728, 352] width 10 height 10
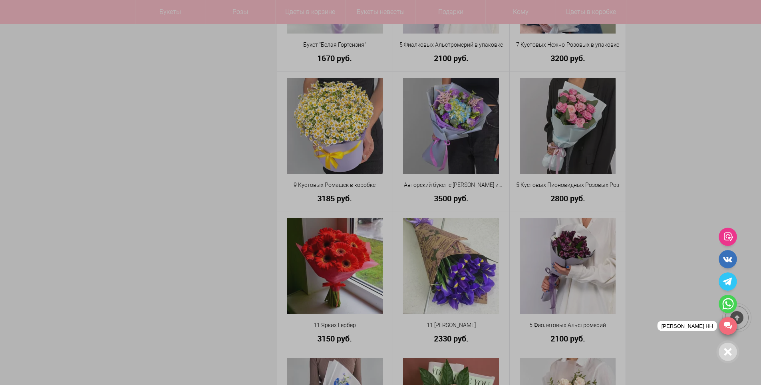
click at [728, 329] on link "[PERSON_NAME] НН" at bounding box center [728, 326] width 18 height 18
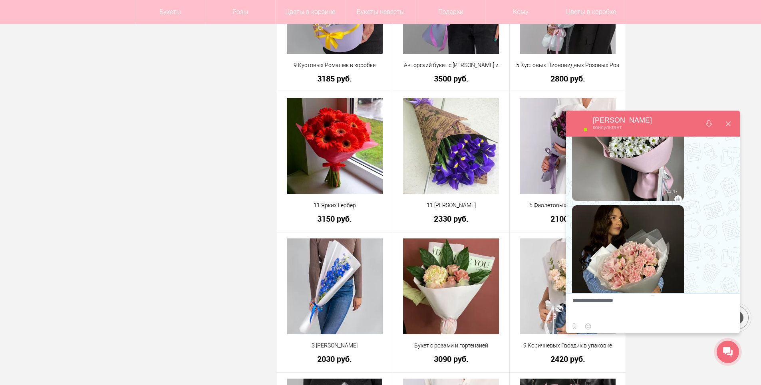
scroll to position [482, 0]
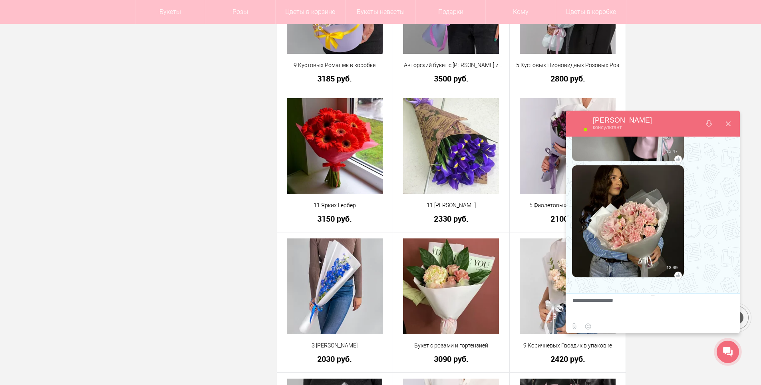
click at [641, 222] on img at bounding box center [628, 221] width 112 height 149
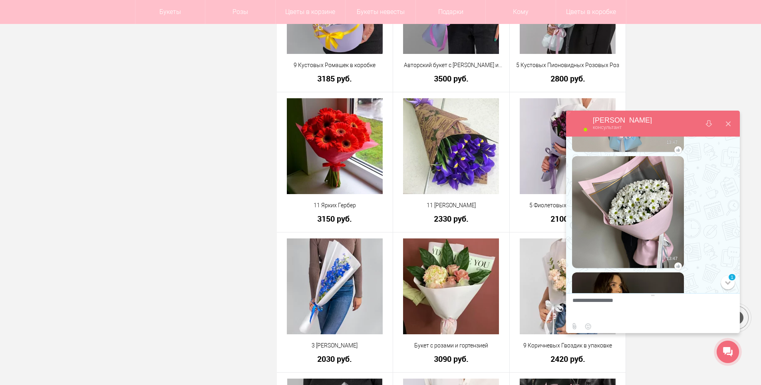
scroll to position [362, 0]
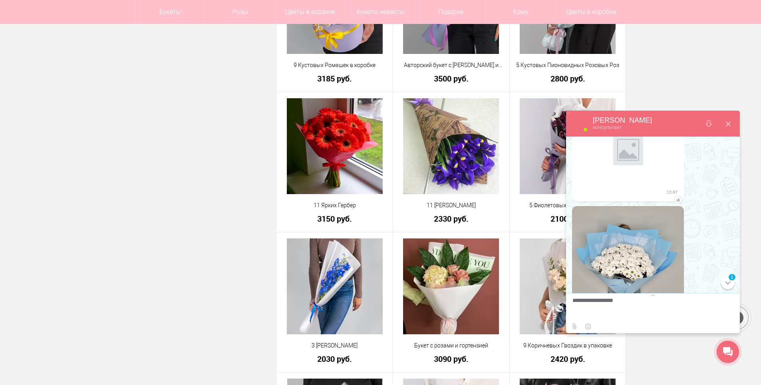
scroll to position [282, 0]
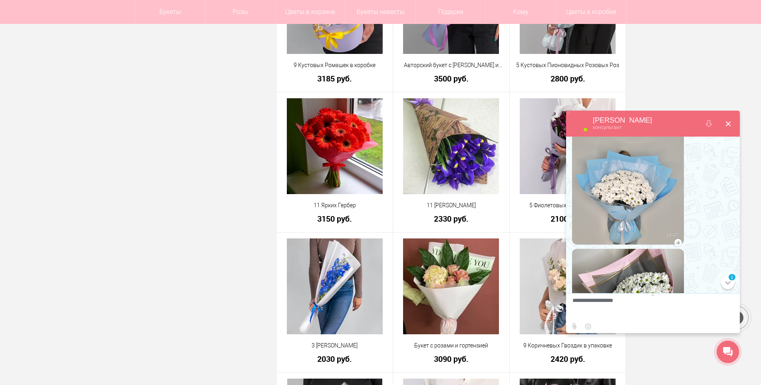
click at [731, 124] on button at bounding box center [727, 123] width 19 height 19
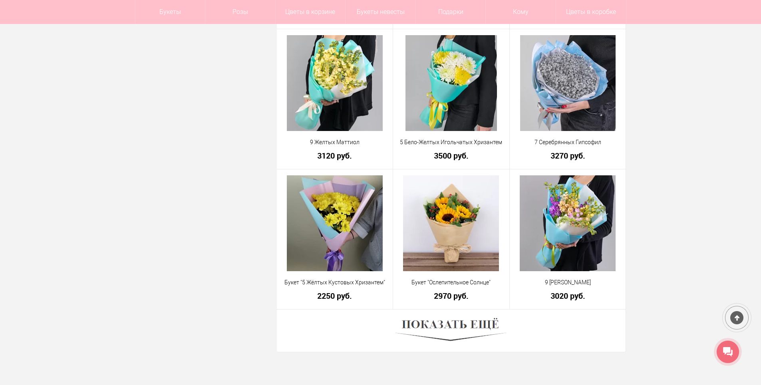
scroll to position [17852, 0]
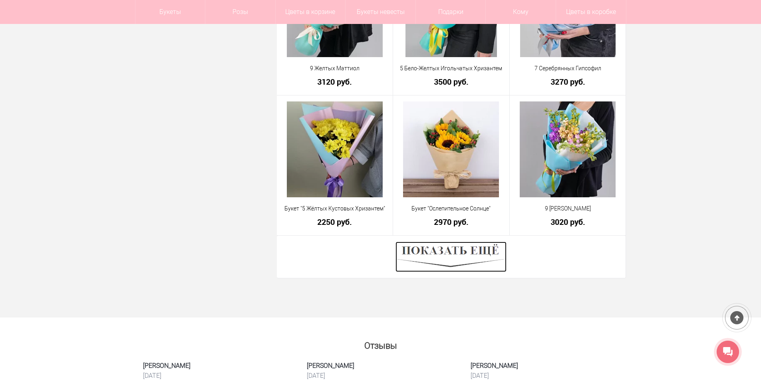
drag, startPoint x: 460, startPoint y: 257, endPoint x: 473, endPoint y: 247, distance: 16.3
click at [460, 256] on img at bounding box center [450, 257] width 111 height 30
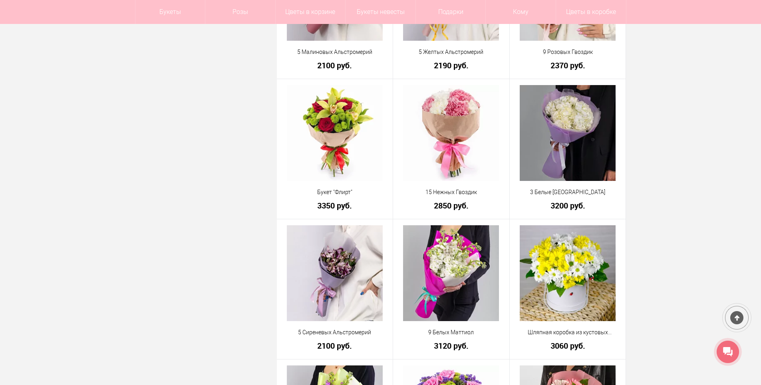
scroll to position [18850, 0]
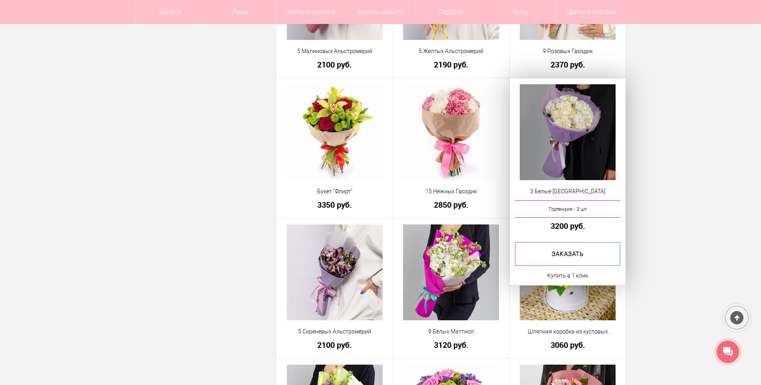
drag, startPoint x: 710, startPoint y: 211, endPoint x: 621, endPoint y: 135, distance: 117.0
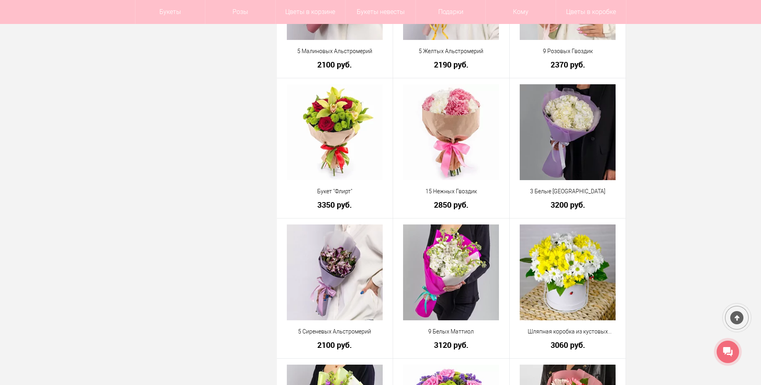
click at [730, 353] on icon at bounding box center [728, 352] width 10 height 10
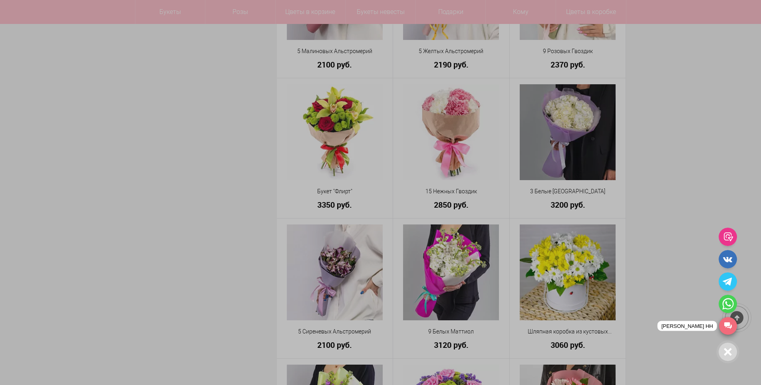
click at [726, 329] on link "[PERSON_NAME] НН" at bounding box center [728, 326] width 18 height 18
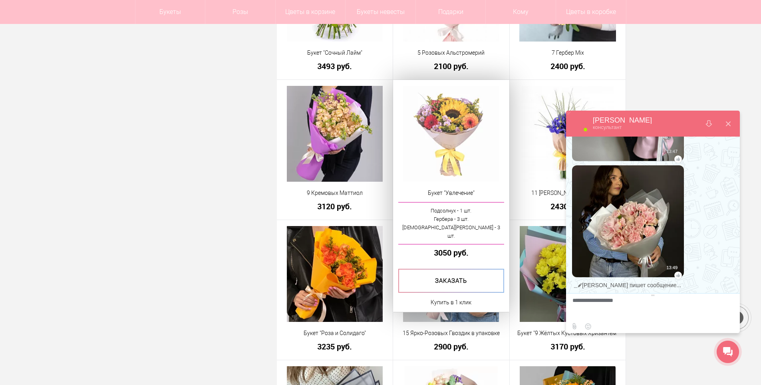
scroll to position [19489, 0]
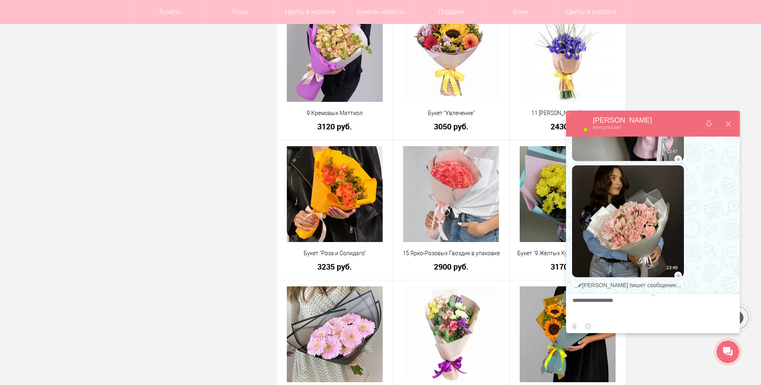
click at [625, 302] on textarea at bounding box center [651, 309] width 159 height 22
type textarea "**********"
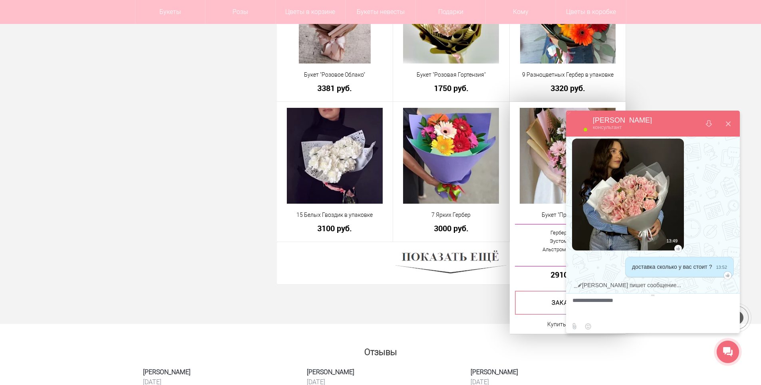
scroll to position [20208, 0]
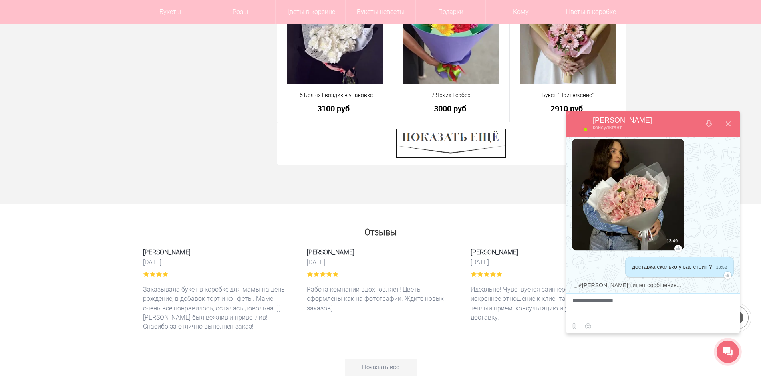
click at [461, 139] on img at bounding box center [450, 143] width 111 height 30
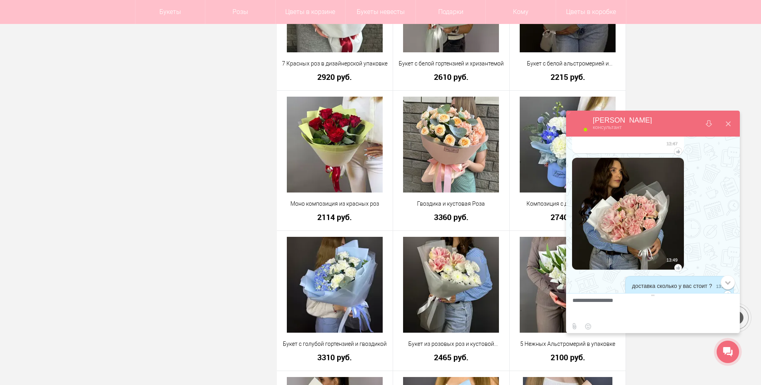
scroll to position [508, 0]
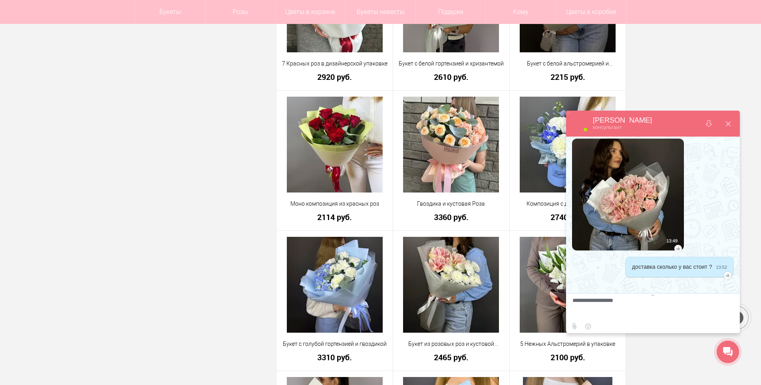
click at [665, 306] on textarea at bounding box center [651, 309] width 159 height 22
type textarea "**********"
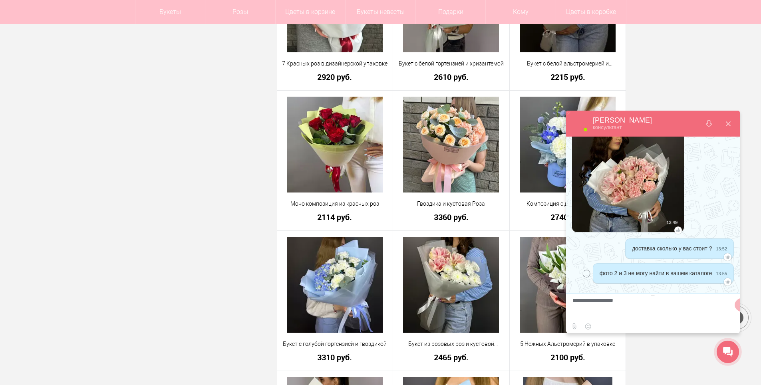
scroll to position [533, 0]
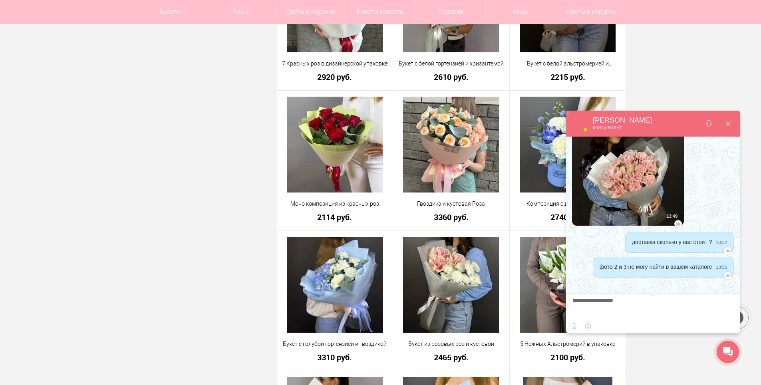
drag, startPoint x: 728, startPoint y: 122, endPoint x: 532, endPoint y: 120, distance: 196.5
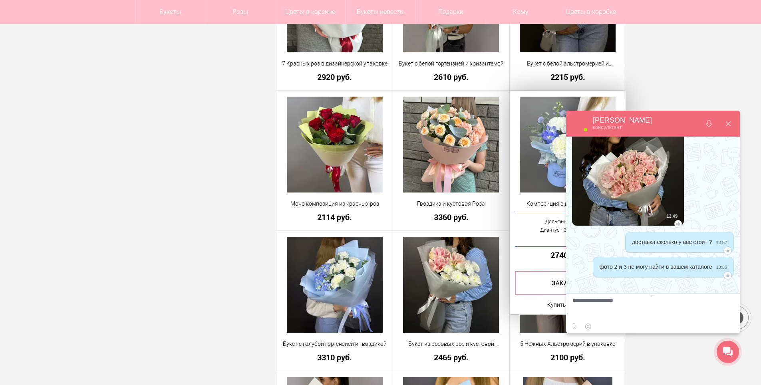
click at [728, 122] on button at bounding box center [727, 123] width 19 height 19
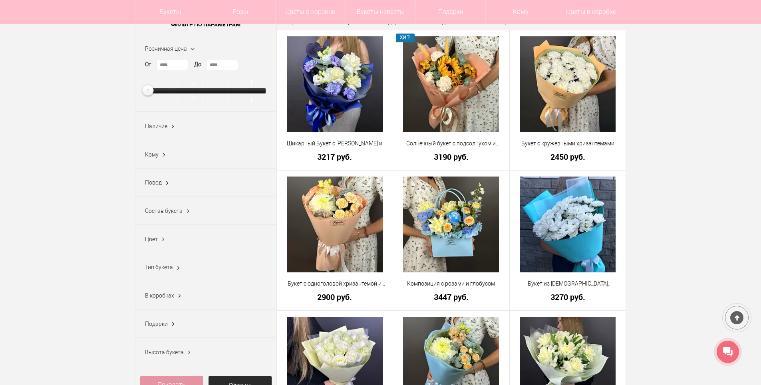
scroll to position [160, 0]
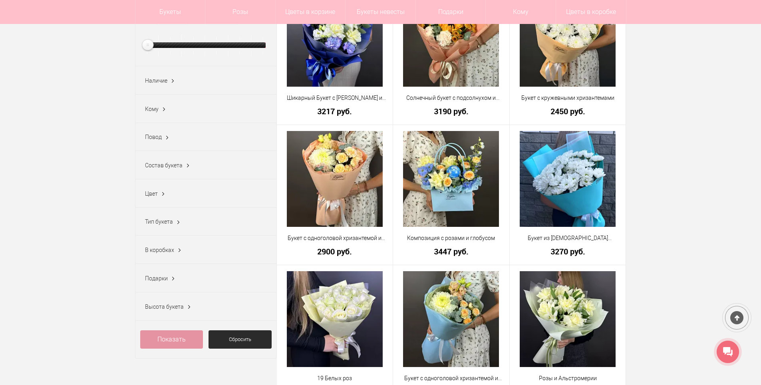
click at [175, 169] on span "Состав букета" at bounding box center [164, 165] width 38 height 6
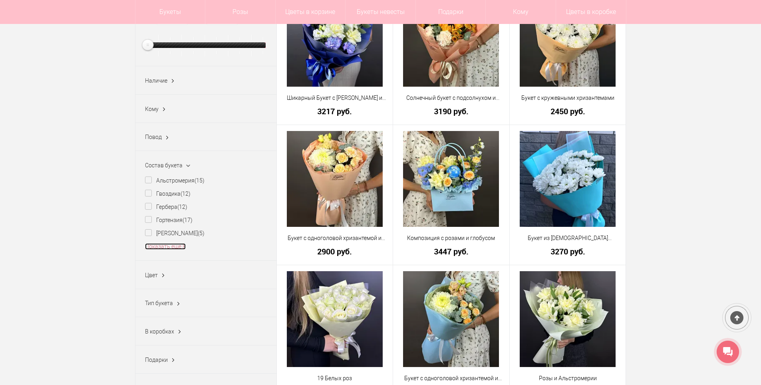
click at [161, 248] on link "Показать еще 8" at bounding box center [165, 246] width 41 height 6
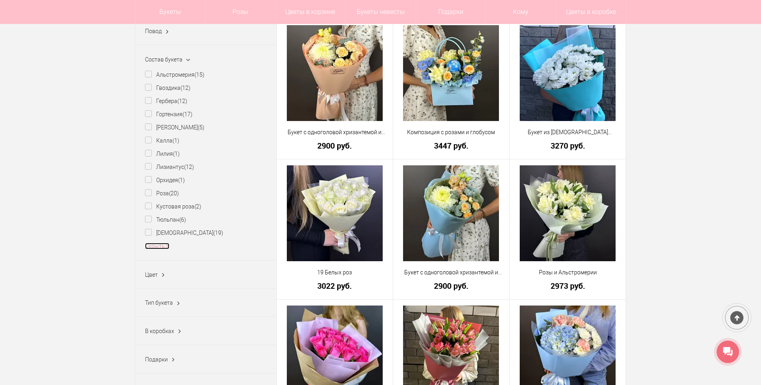
scroll to position [280, 0]
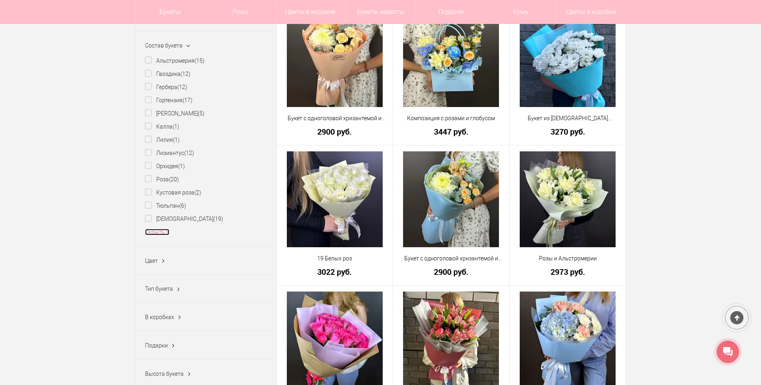
click at [164, 234] on link "Скрыть 8" at bounding box center [157, 232] width 24 height 6
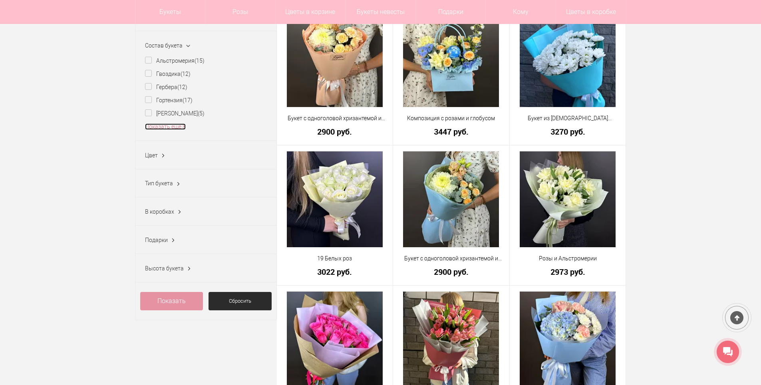
click at [166, 128] on link "Показать ещё 8" at bounding box center [165, 126] width 41 height 6
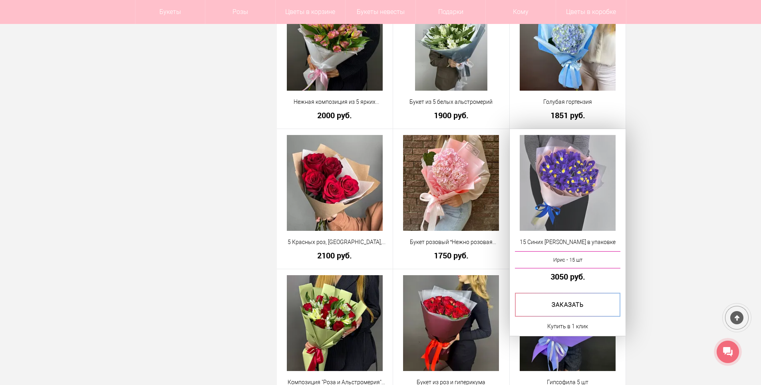
scroll to position [1438, 0]
